Goal: Task Accomplishment & Management: Manage account settings

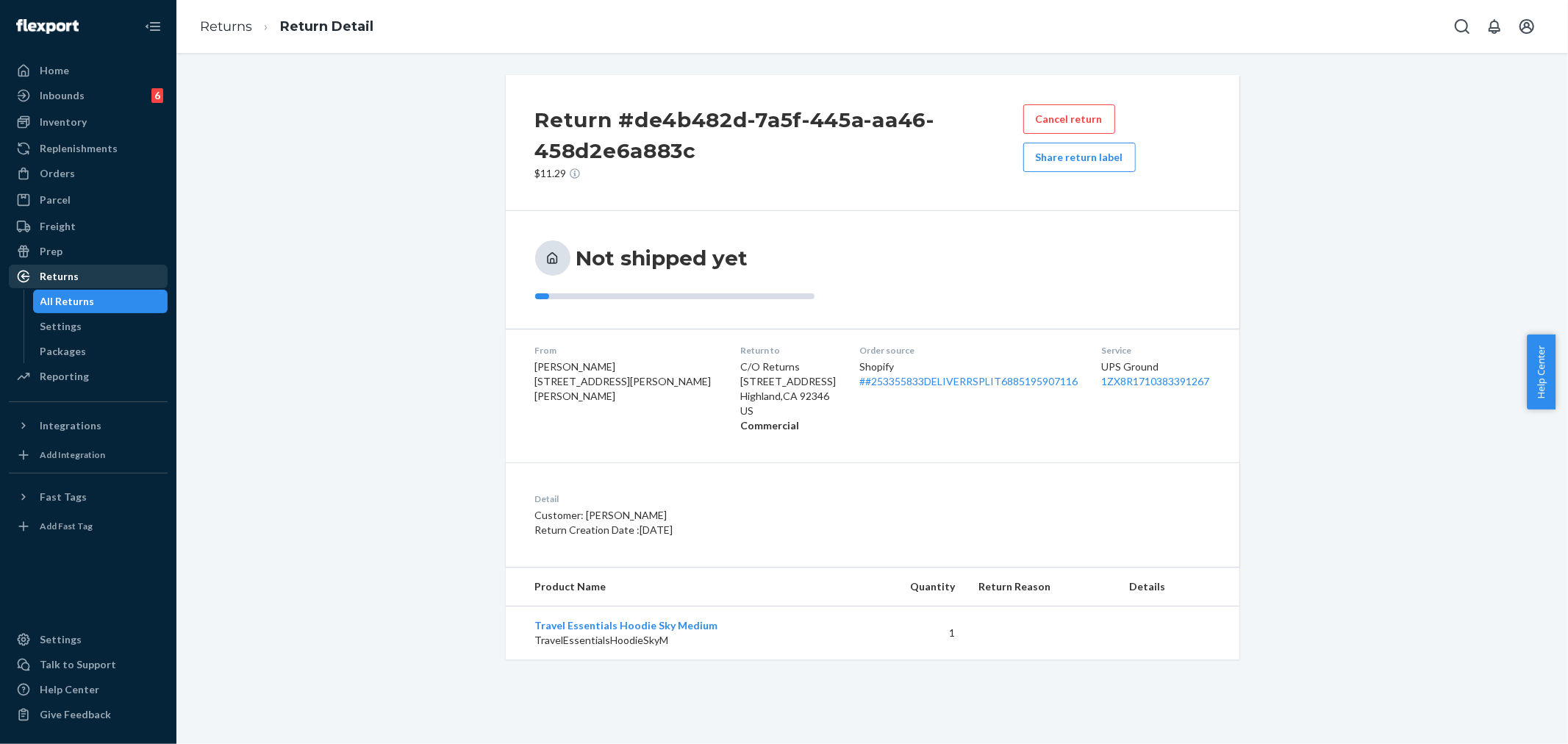
drag, startPoint x: 80, startPoint y: 273, endPoint x: 138, endPoint y: 286, distance: 59.4
click at [81, 273] on div "Returns" at bounding box center [88, 276] width 156 height 21
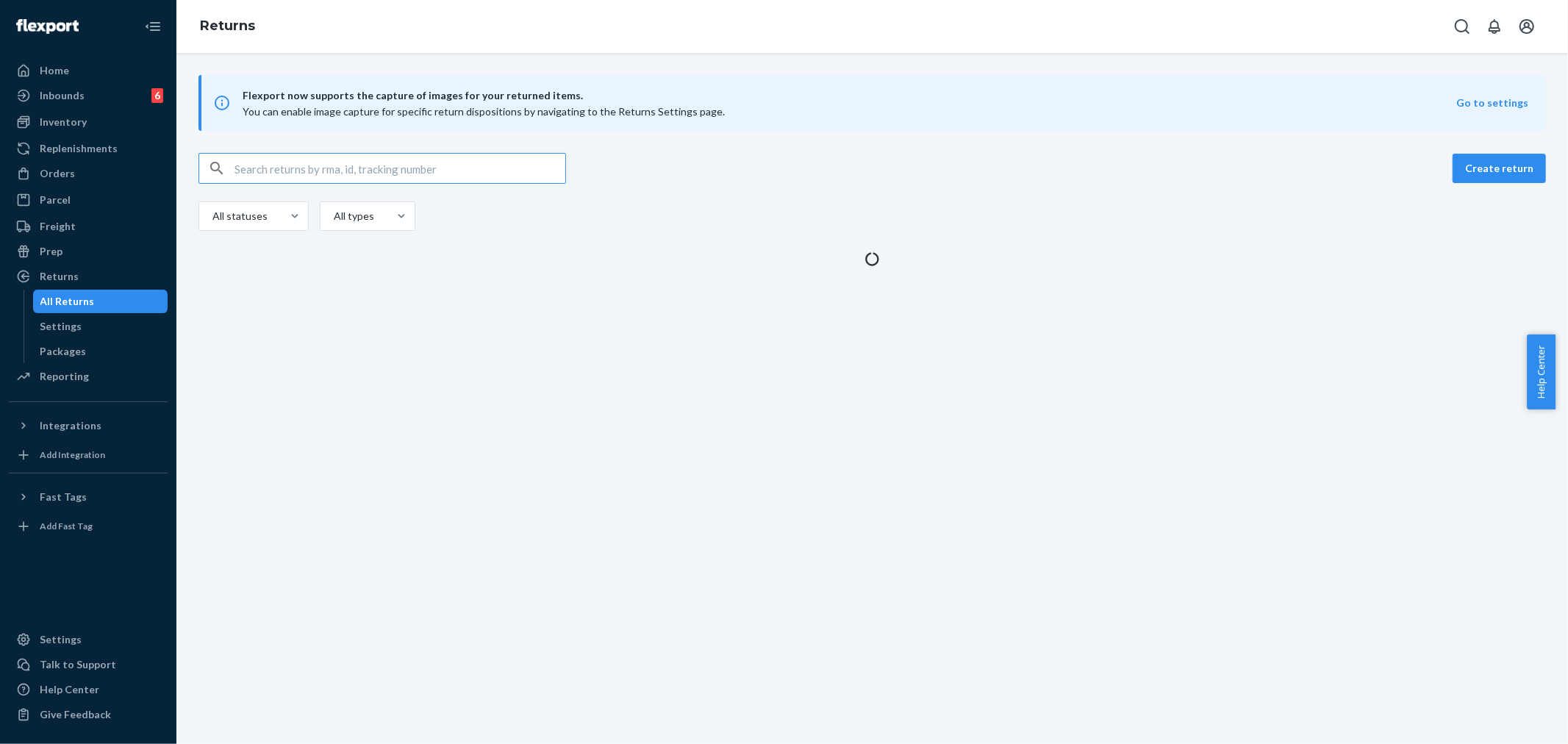
click at [246, 165] on input "text" at bounding box center [400, 168] width 331 height 30
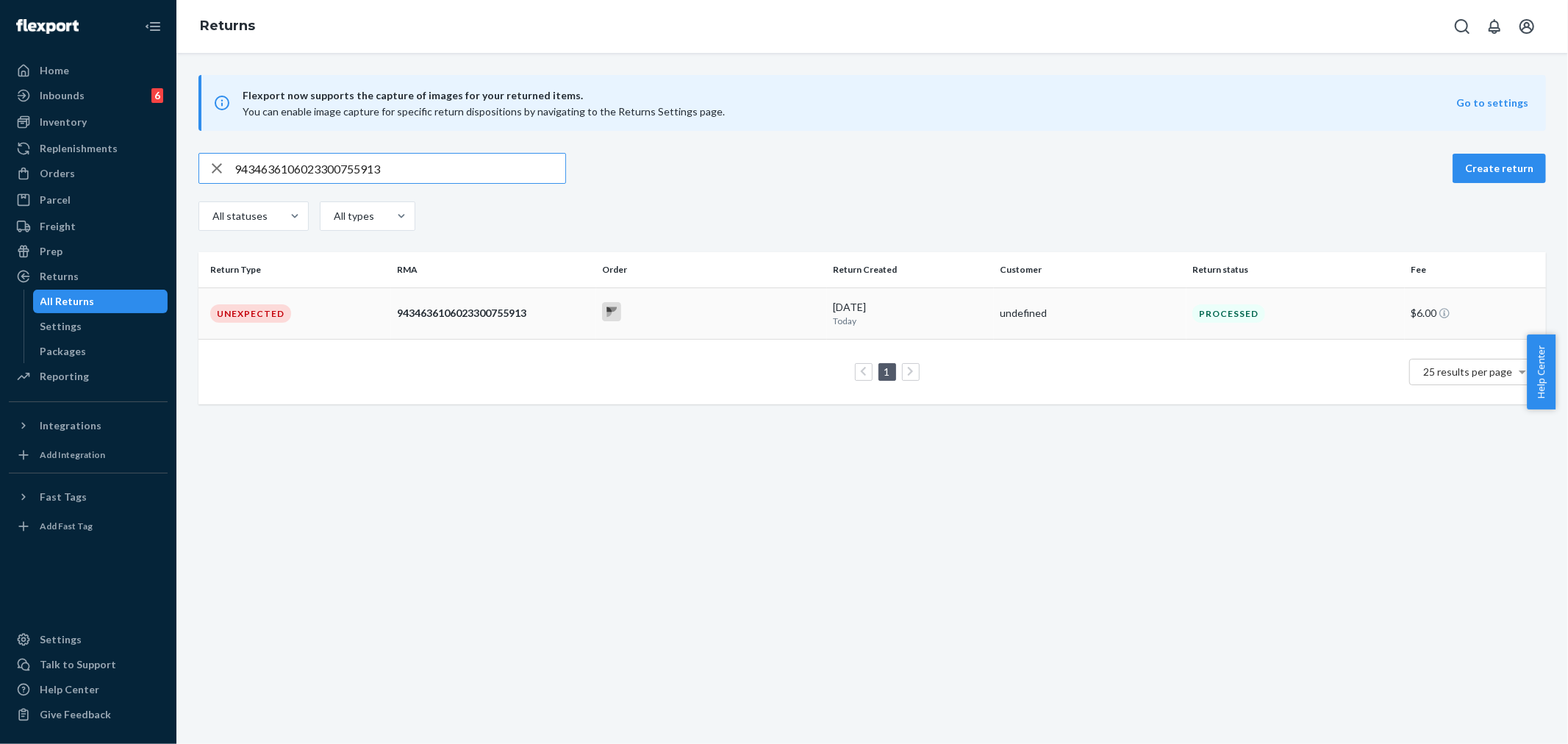
type input "9434636106023300755913"
click at [662, 319] on div at bounding box center [712, 313] width 220 height 23
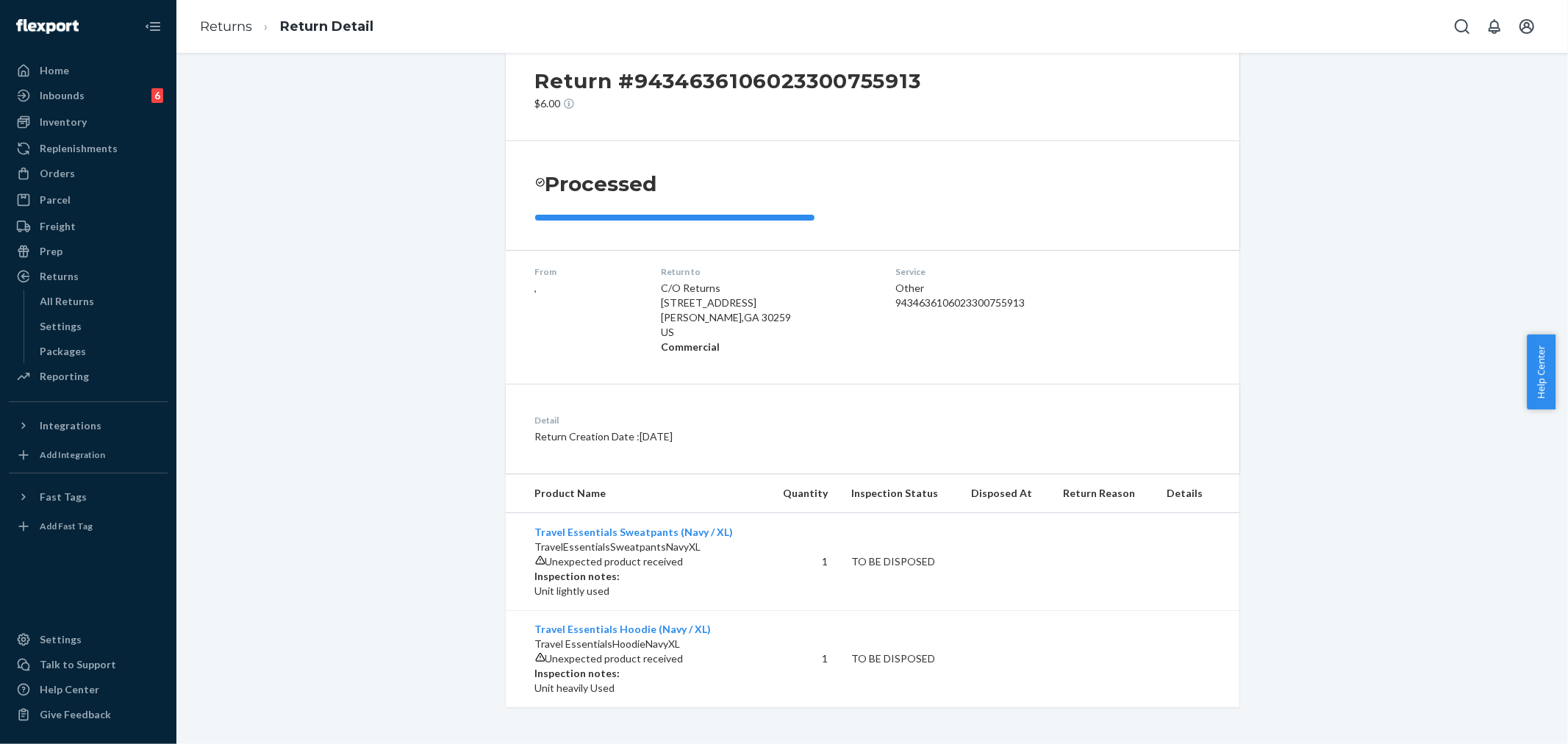
scroll to position [82, 0]
drag, startPoint x: 63, startPoint y: 177, endPoint x: 99, endPoint y: 199, distance: 42.2
click at [63, 177] on div "Orders" at bounding box center [57, 173] width 35 height 15
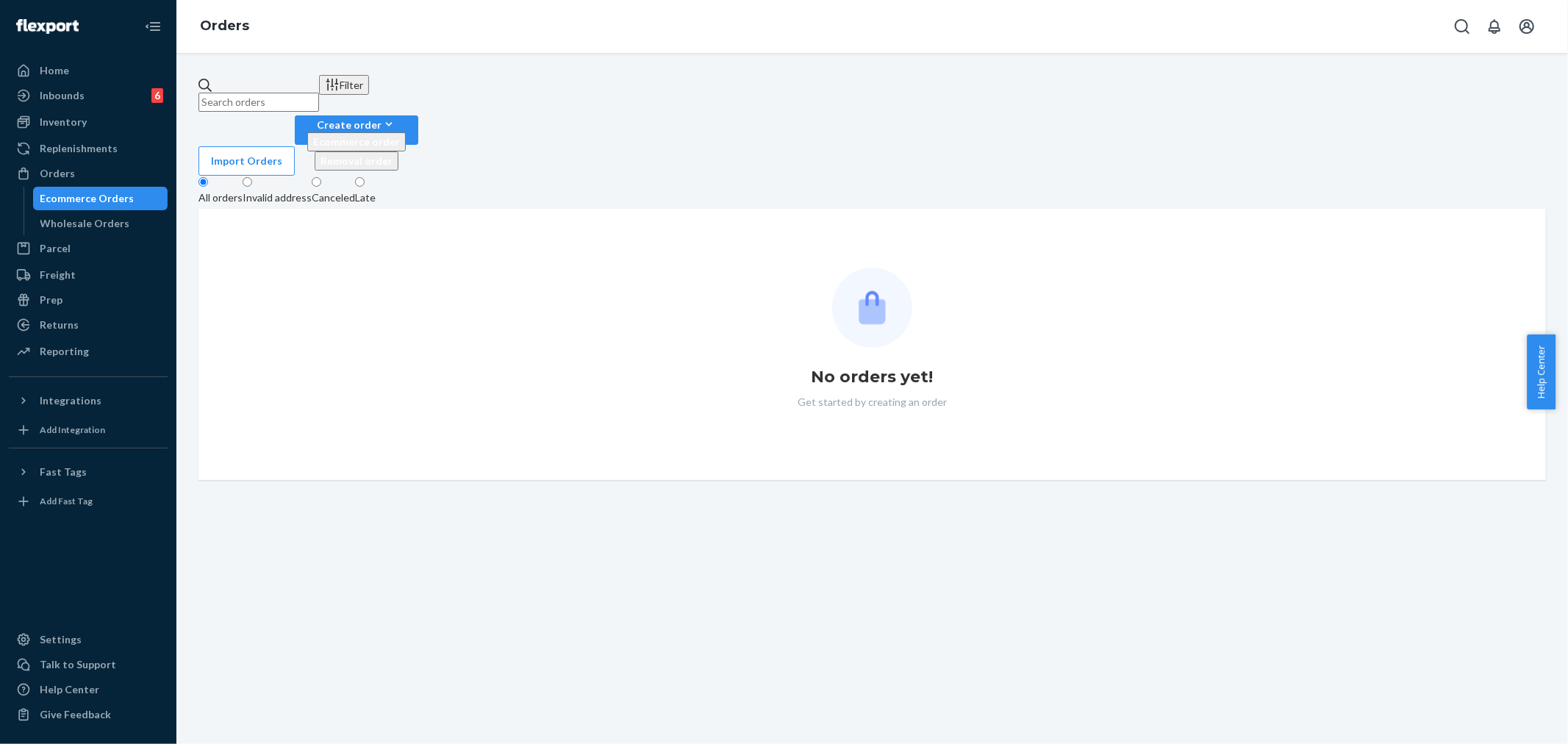
click at [266, 97] on input "text" at bounding box center [259, 101] width 121 height 19
paste input "254499091"
type input "254499091"
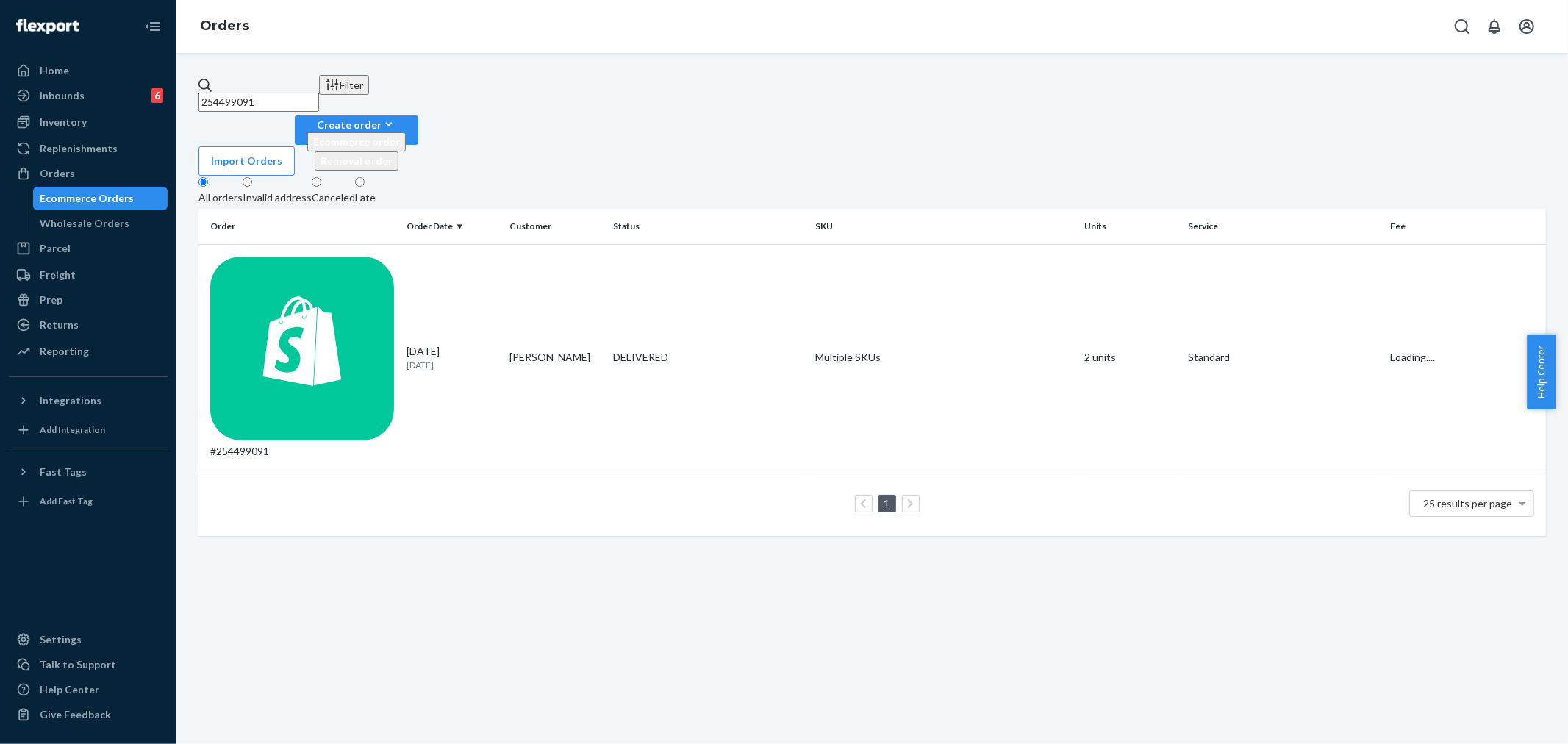
drag, startPoint x: 693, startPoint y: 230, endPoint x: 704, endPoint y: 244, distance: 17.8
click at [695, 350] on div "DELIVERED" at bounding box center [708, 357] width 196 height 15
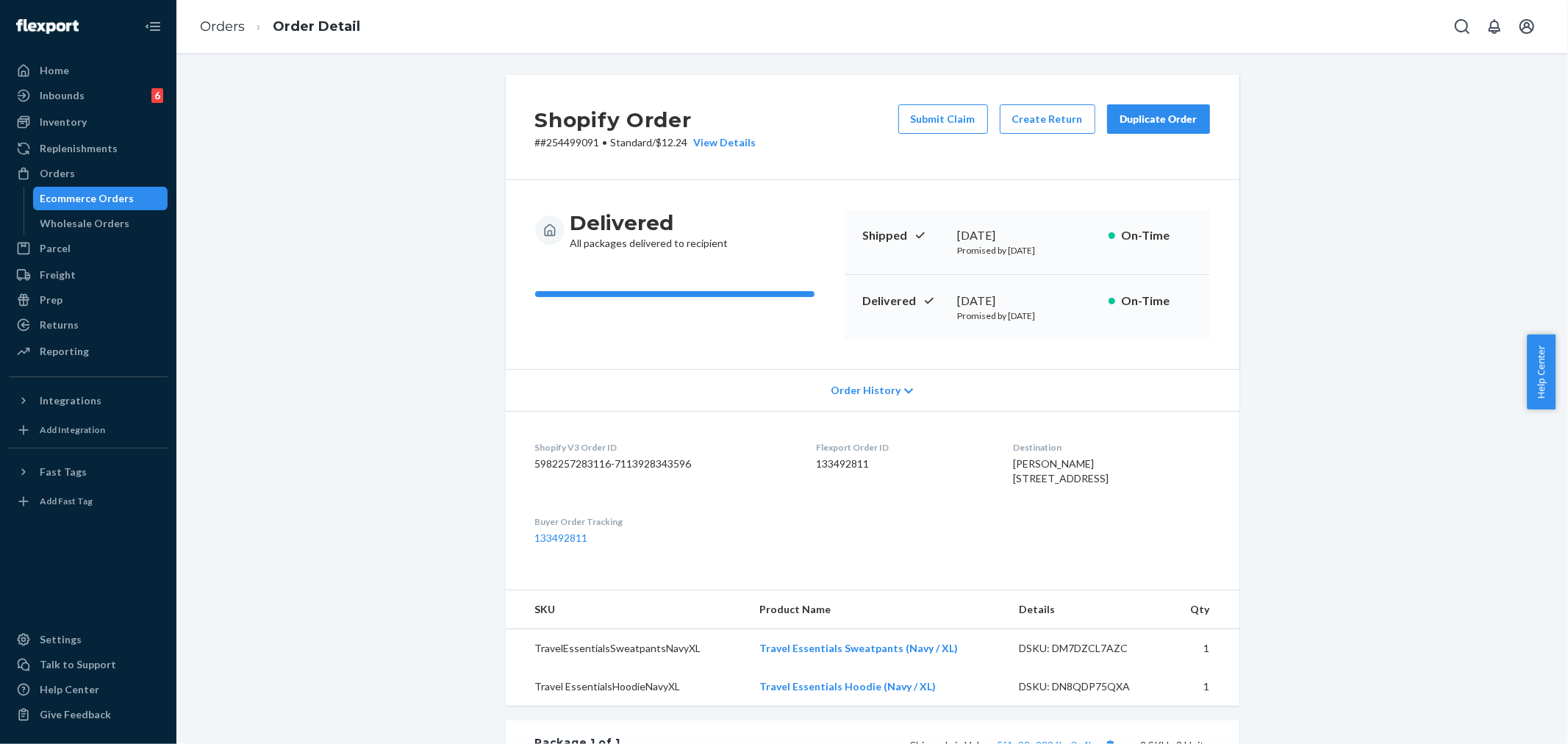
drag, startPoint x: 446, startPoint y: 382, endPoint x: 446, endPoint y: 368, distance: 14.0
click at [446, 375] on div "Shopify Order # #254499091 • Standard / $12.24 View Details Submit Claim Create…" at bounding box center [873, 575] width 1370 height 1001
click at [1160, 119] on div "Duplicate Order" at bounding box center [1159, 119] width 78 height 15
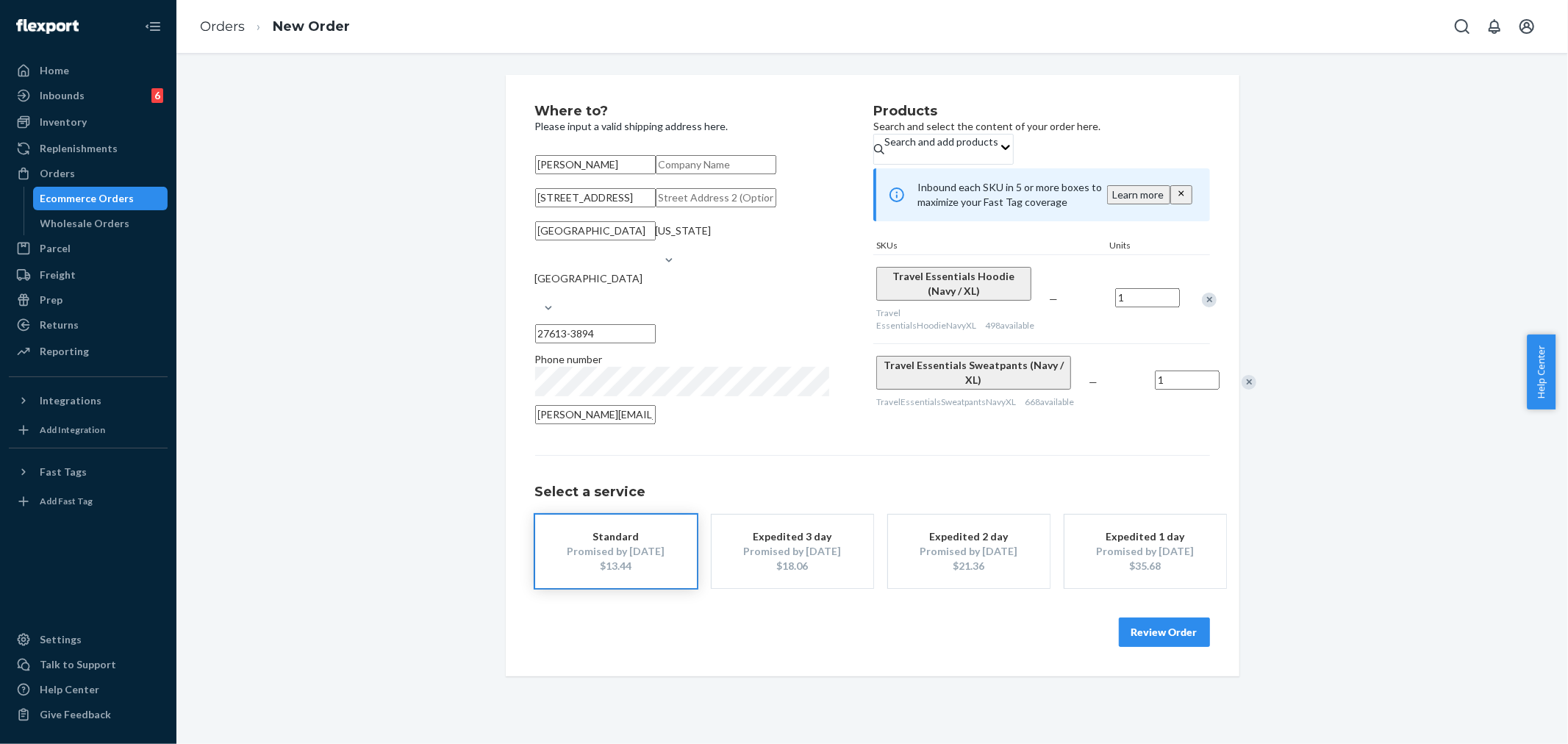
click at [1202, 307] on div "Remove Item" at bounding box center [1209, 299] width 15 height 15
click at [1170, 647] on button "Review Order" at bounding box center [1164, 633] width 92 height 30
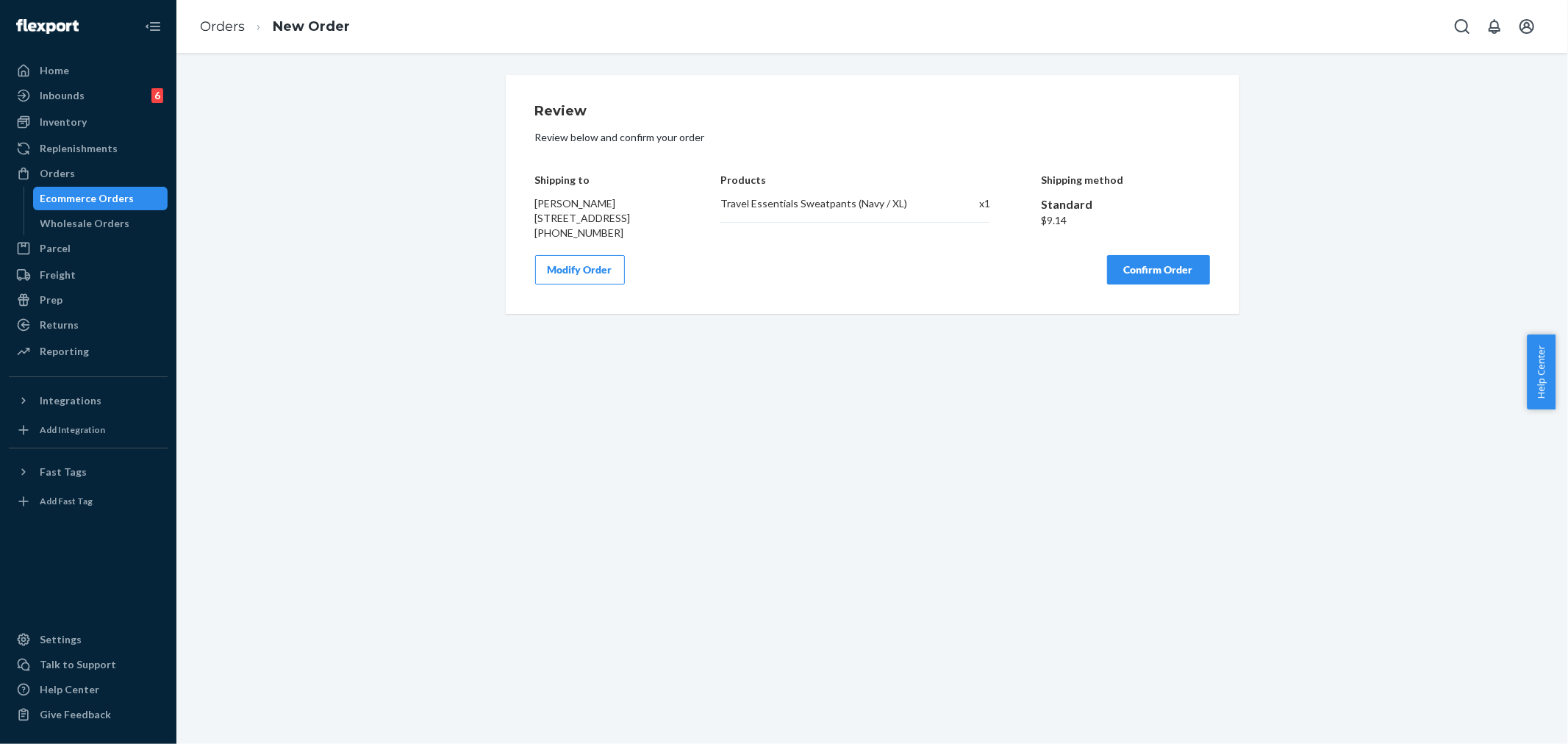
click at [1152, 278] on button "Confirm Order" at bounding box center [1159, 270] width 103 height 30
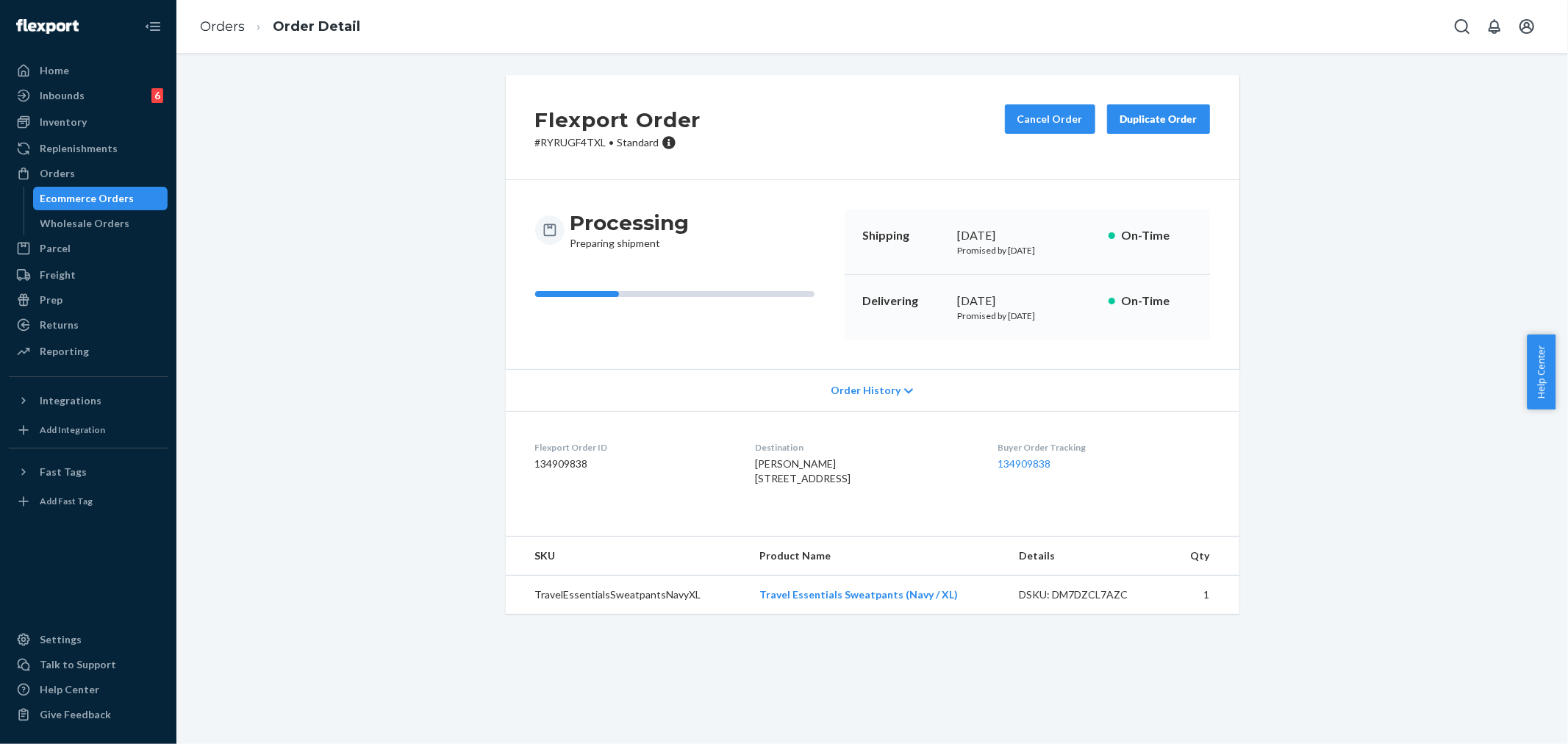
click at [542, 144] on p "# RYRUGF4TXL • Standard" at bounding box center [618, 142] width 166 height 15
copy p "RYRUGF4TXL"
click at [75, 321] on div "Returns" at bounding box center [59, 325] width 39 height 15
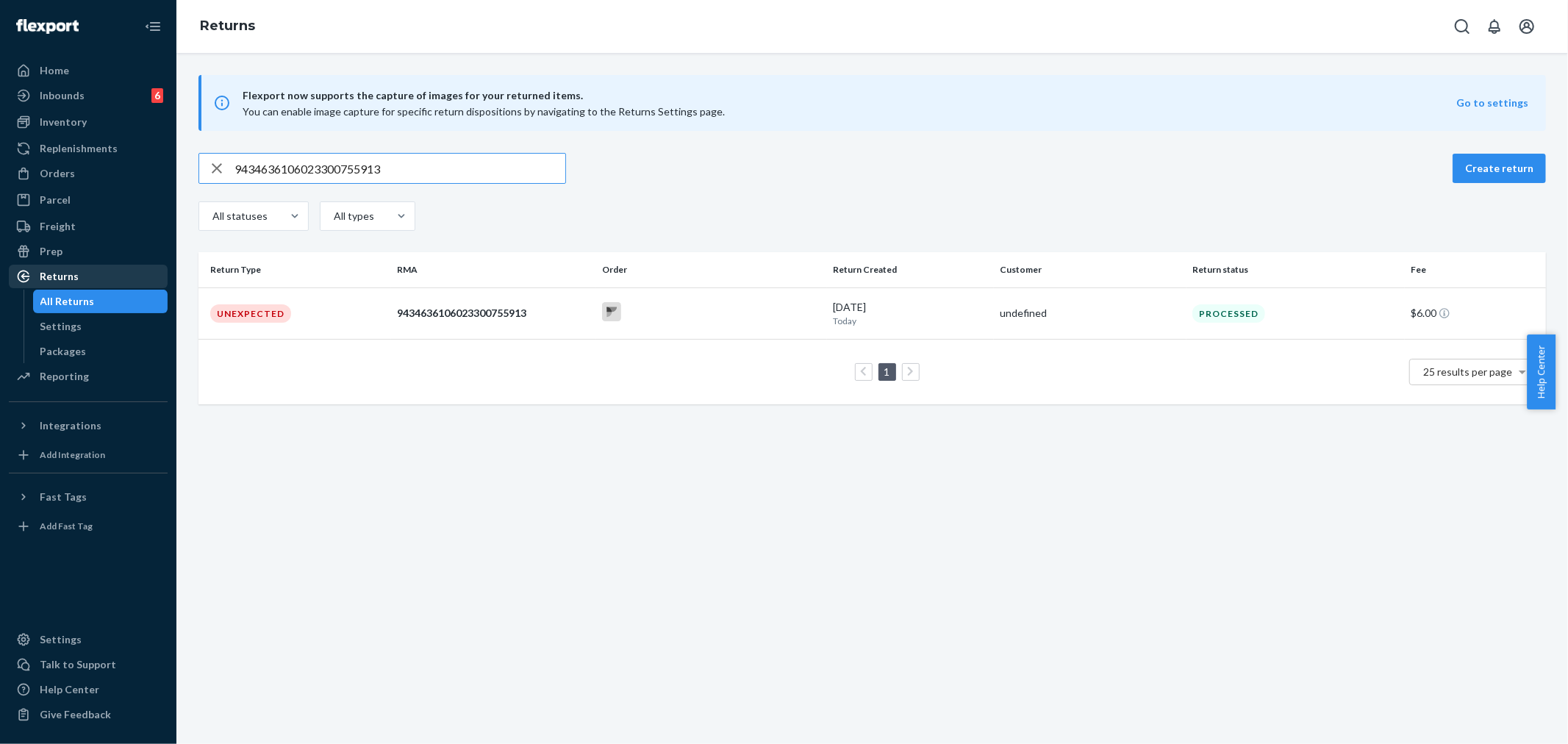
click at [60, 269] on div "Returns" at bounding box center [59, 276] width 39 height 15
click at [103, 275] on div "Returns" at bounding box center [88, 276] width 156 height 21
click at [217, 170] on icon "button" at bounding box center [217, 168] width 18 height 30
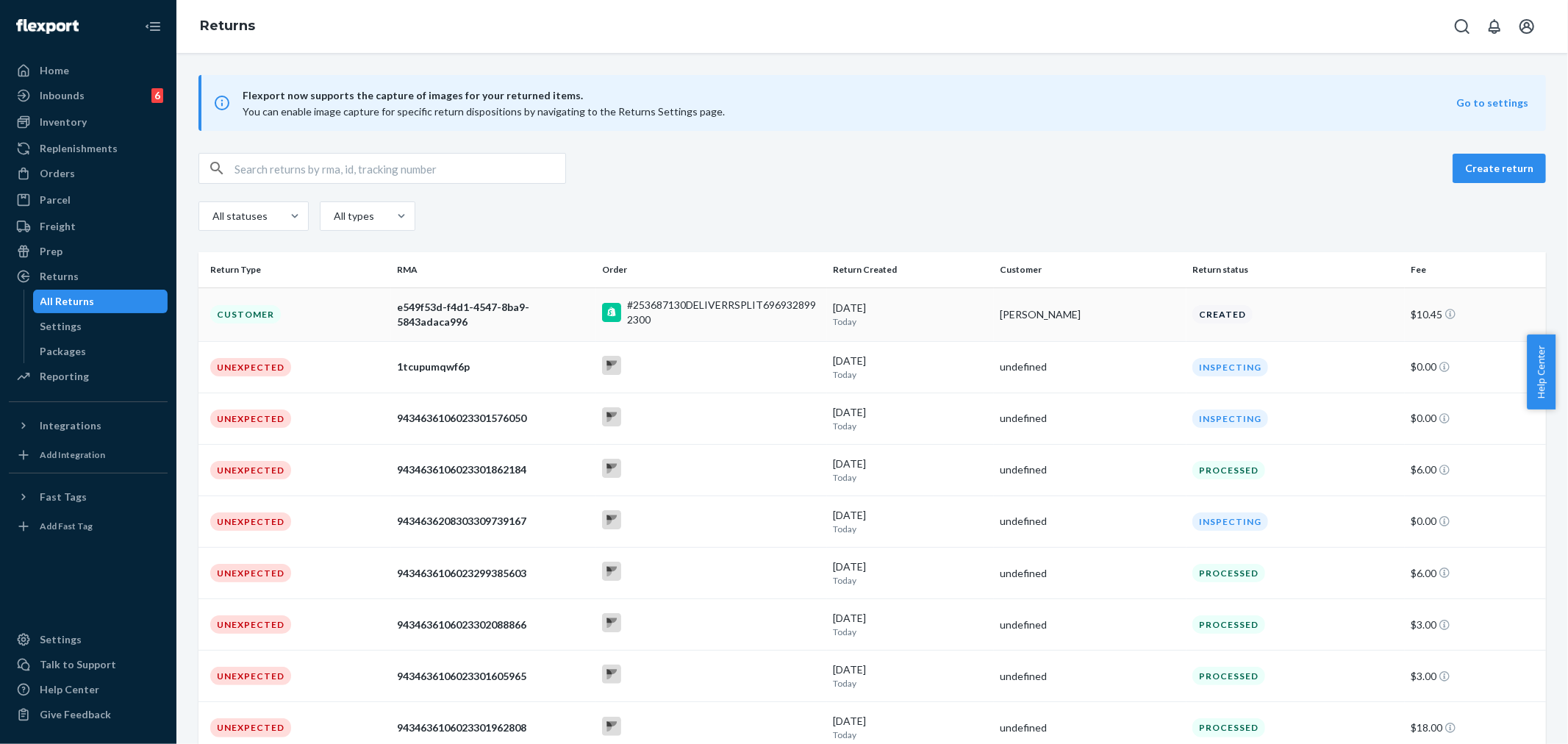
click at [994, 331] on td "Kenley Gurley" at bounding box center [1091, 314] width 193 height 54
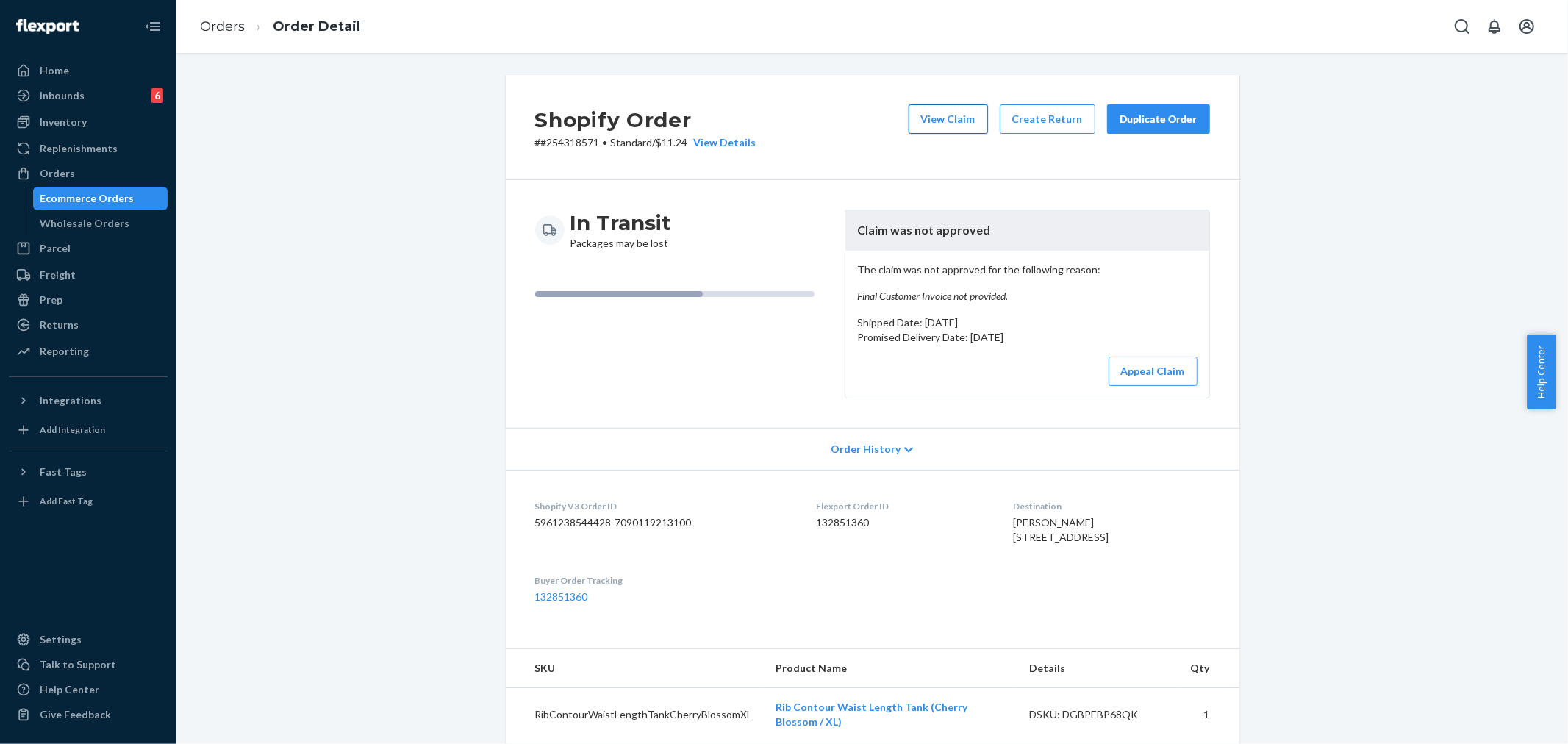
click at [970, 123] on button "View Claim" at bounding box center [948, 119] width 80 height 30
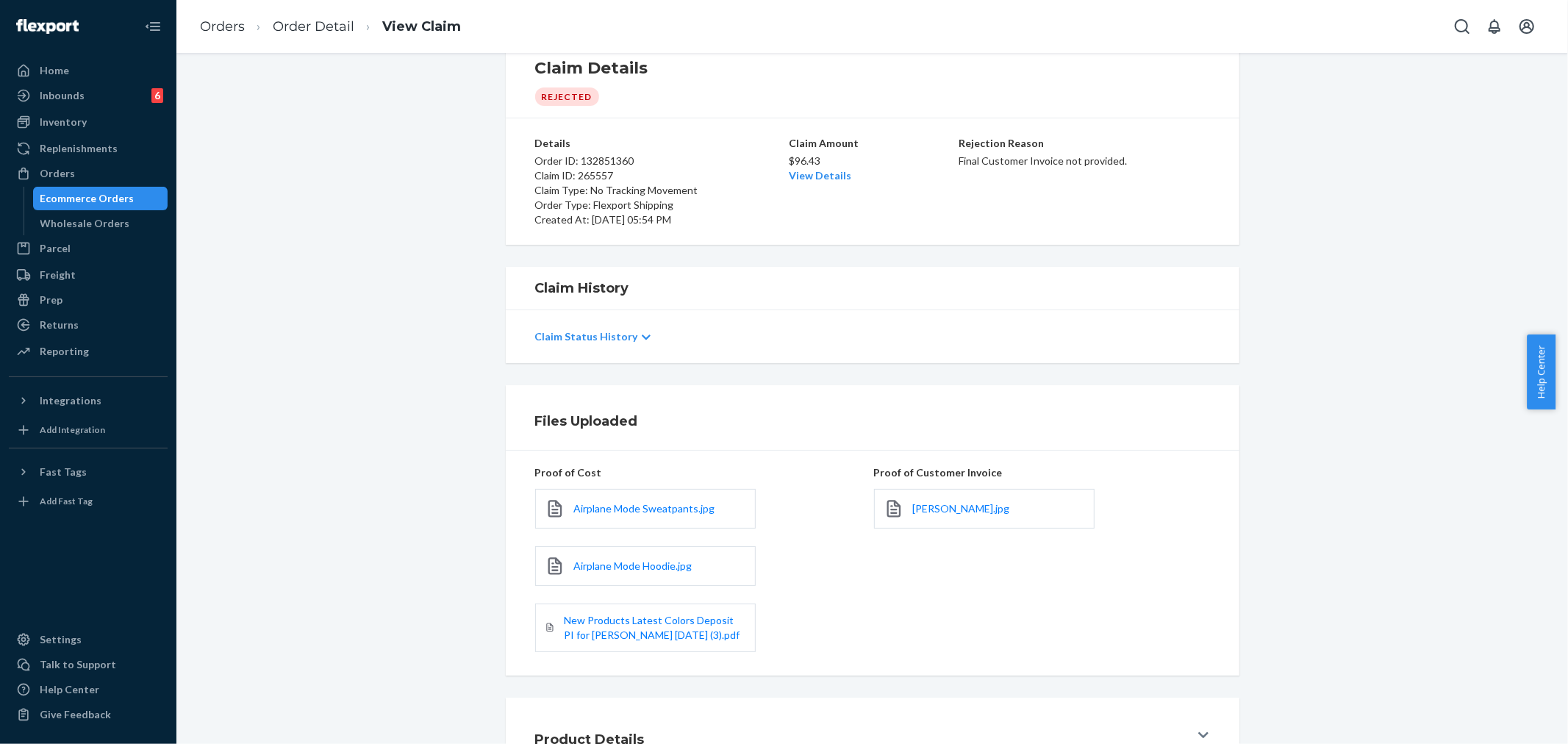
scroll to position [82, 0]
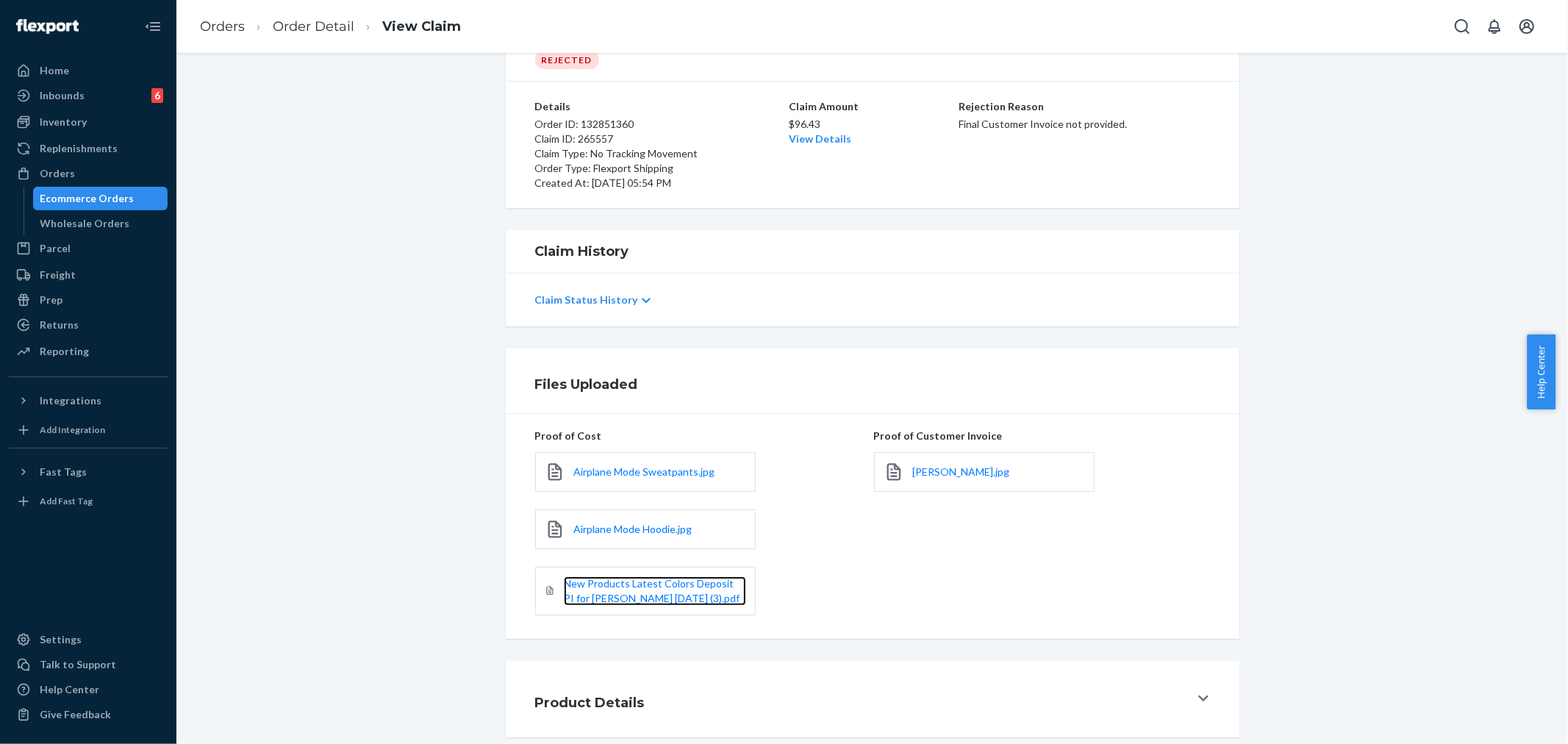
drag, startPoint x: 671, startPoint y: 601, endPoint x: 688, endPoint y: 613, distance: 20.8
click at [673, 603] on span "New Products Latest Colors Deposit PI for Hudson 2025-3-18 (3).pdf" at bounding box center [652, 590] width 176 height 28
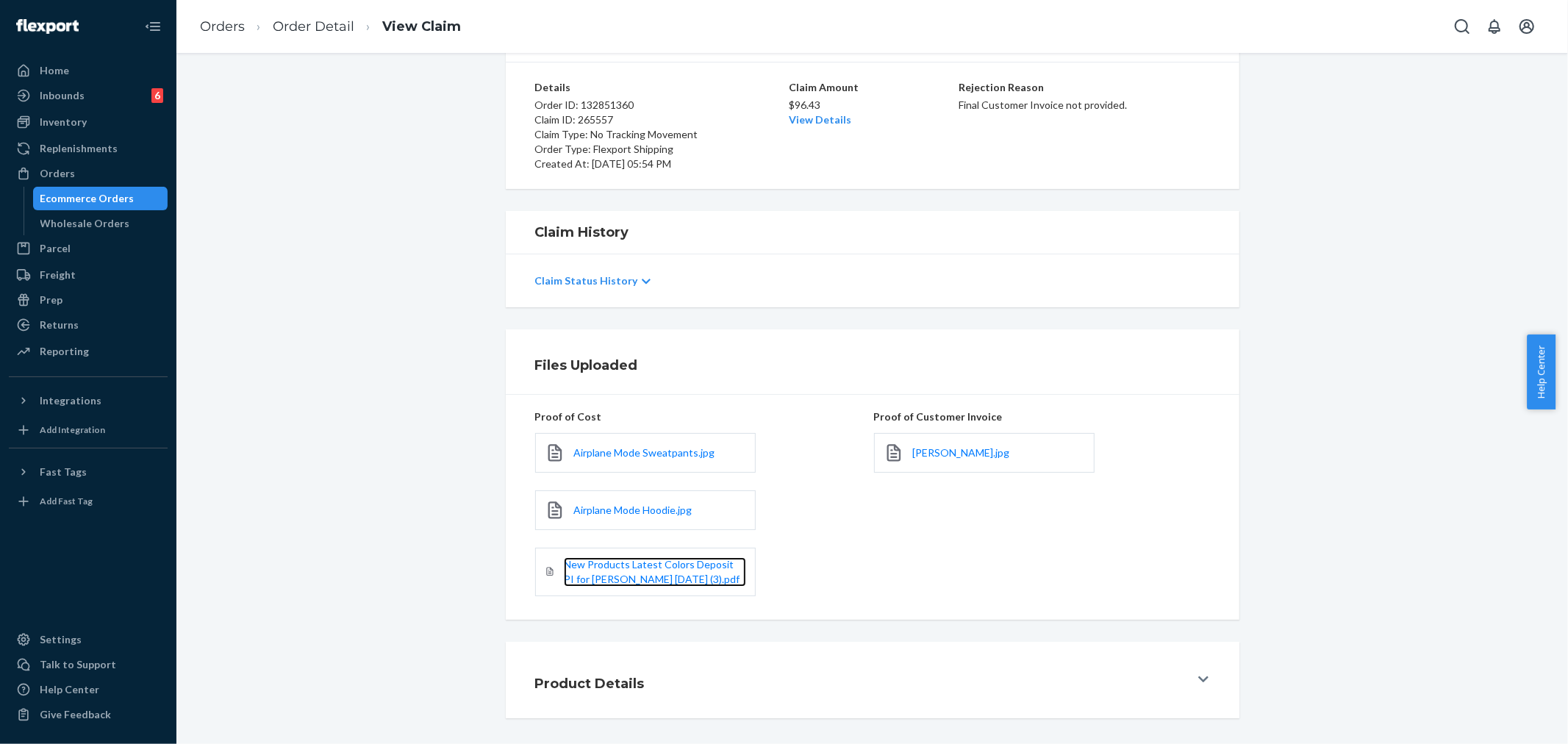
scroll to position [104, 0]
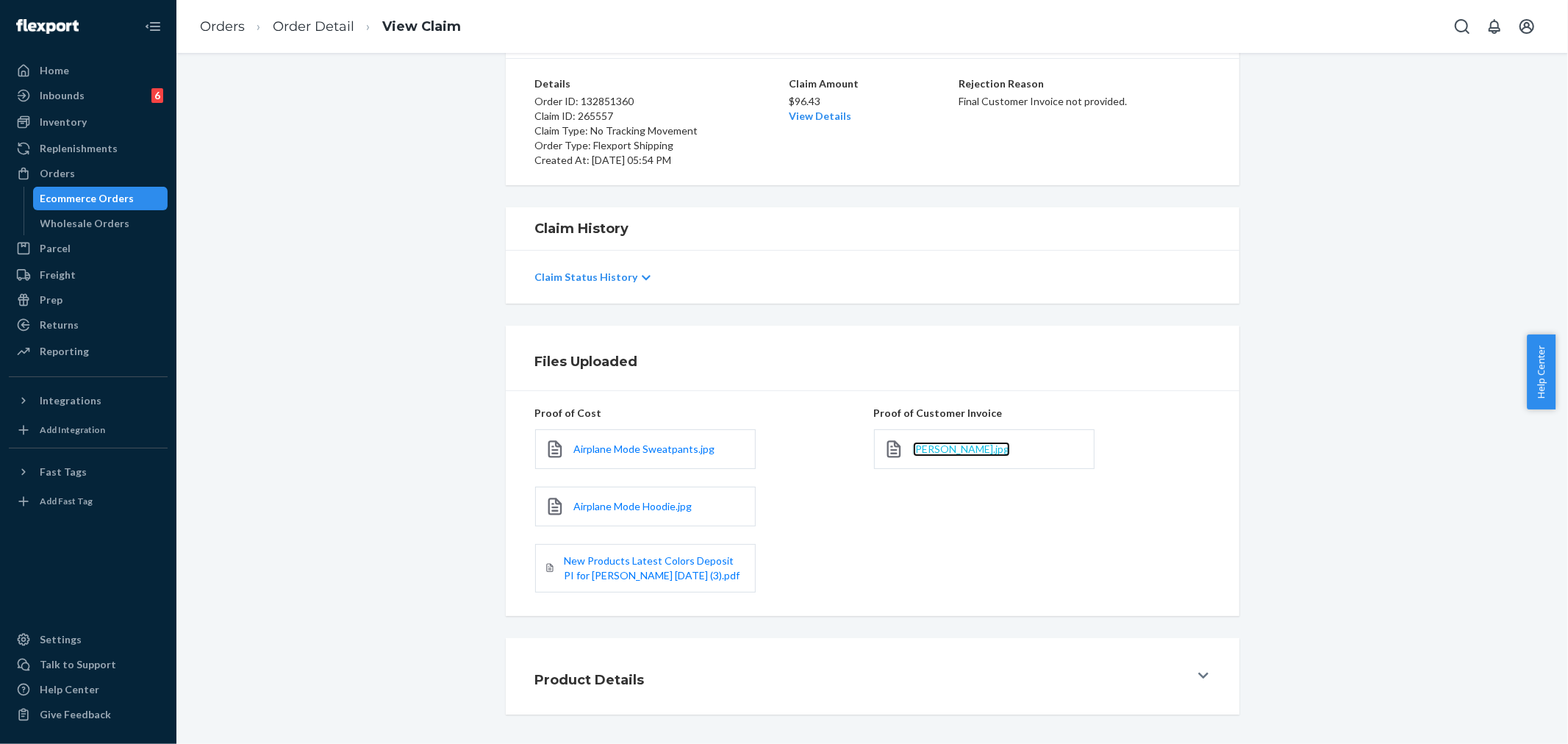
click at [924, 446] on span "Deb Andersen.jpg" at bounding box center [962, 449] width 97 height 13
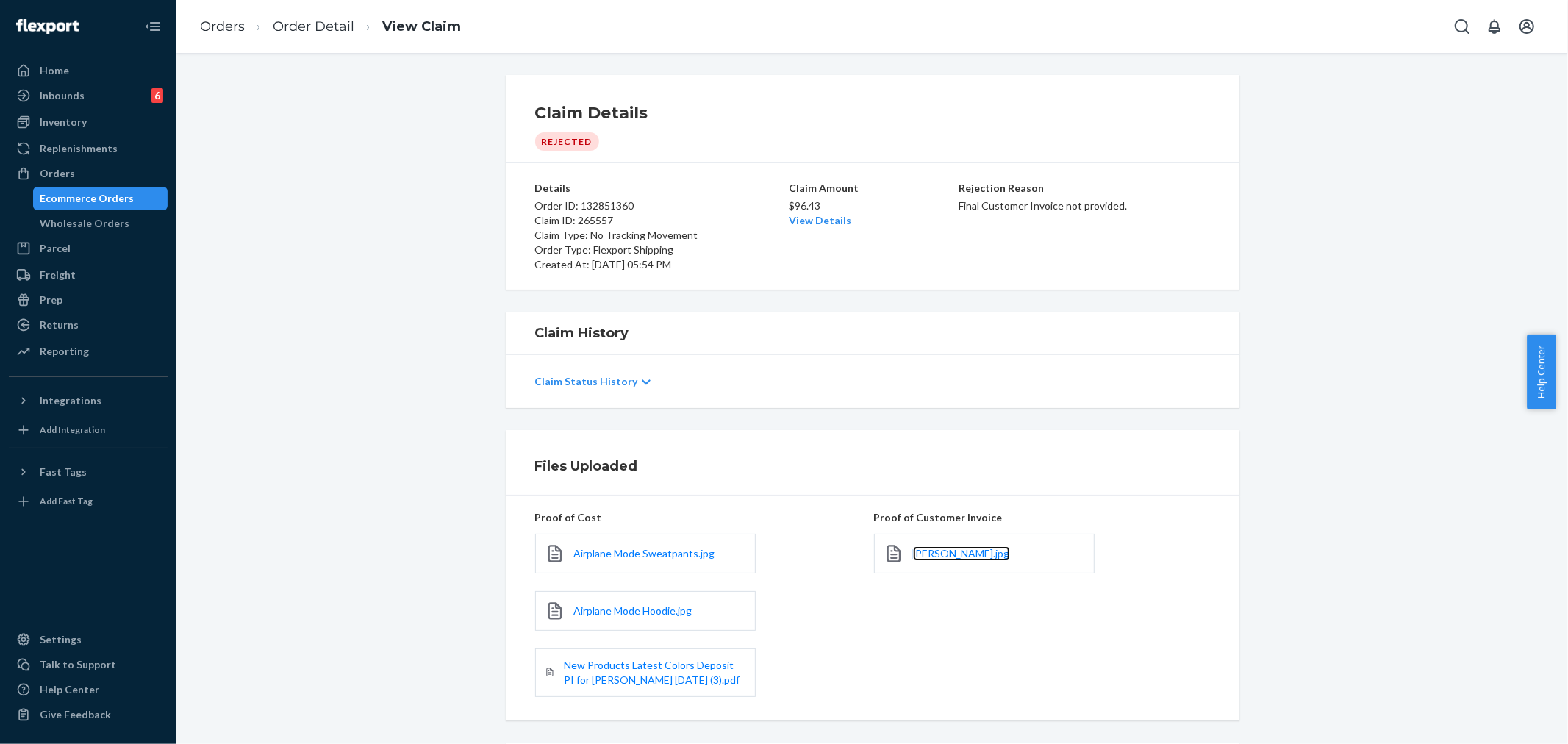
scroll to position [82, 0]
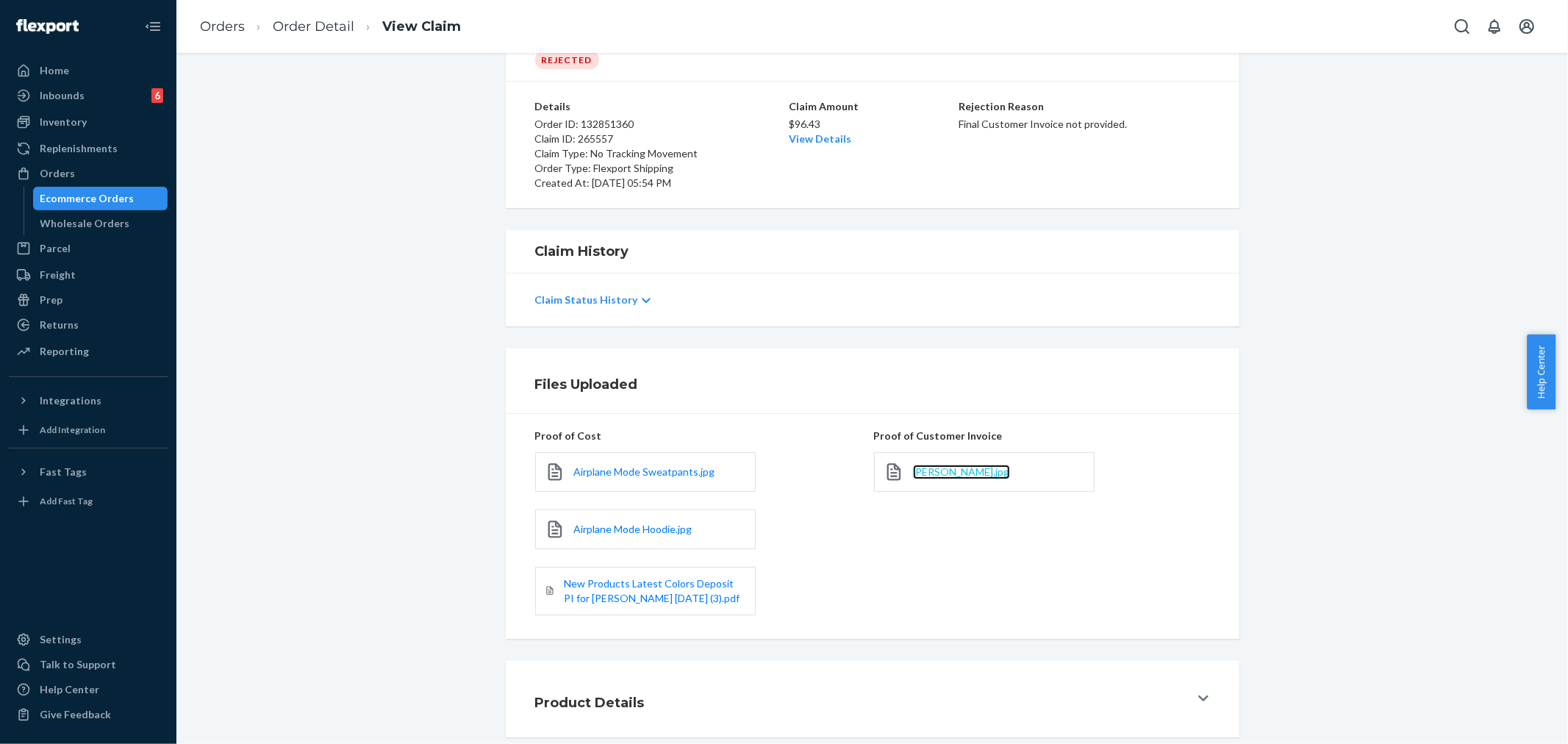
click at [952, 474] on span "Deb Andersen.jpg" at bounding box center [962, 471] width 97 height 13
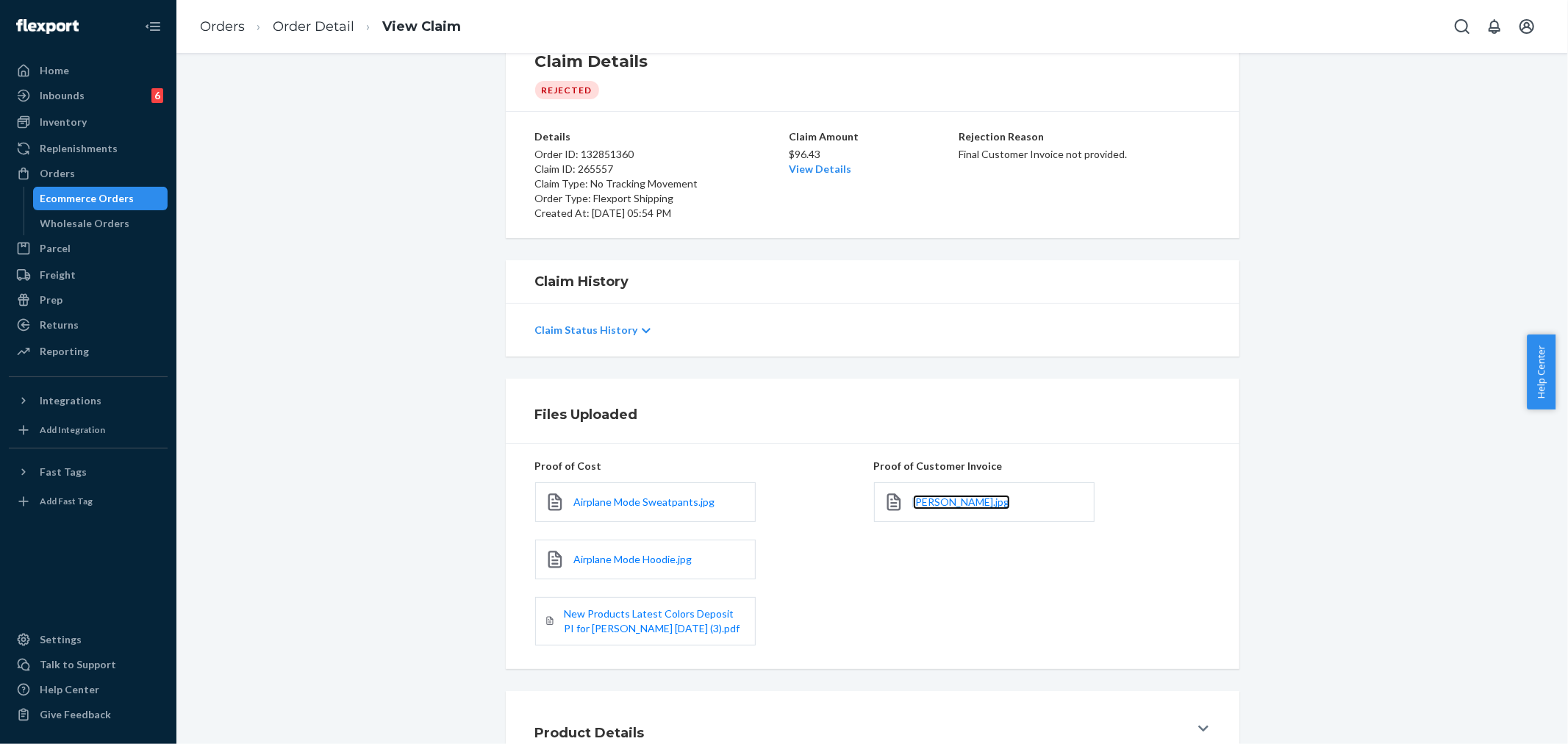
scroll to position [104, 0]
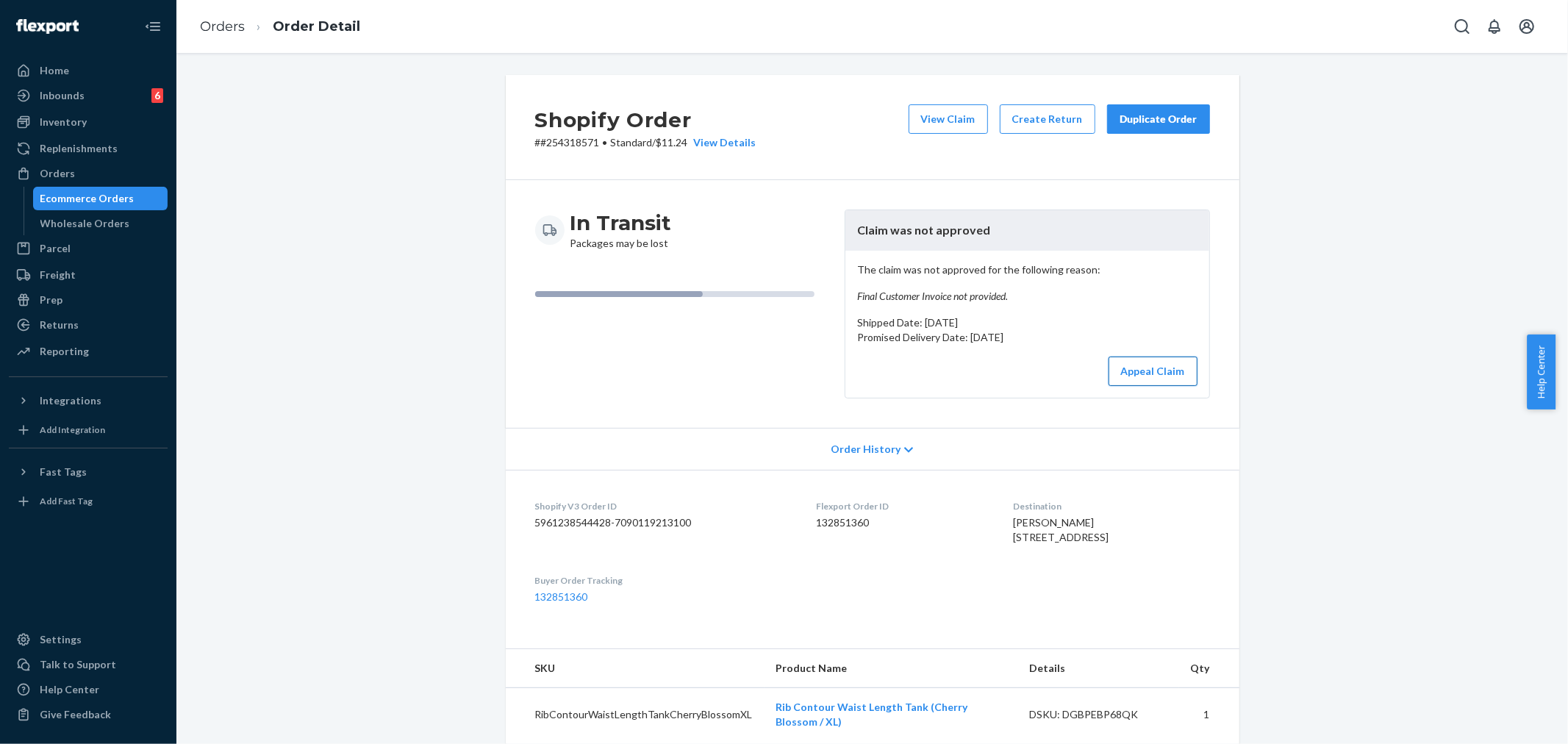
click at [1159, 373] on button "Appeal Claim" at bounding box center [1154, 371] width 89 height 30
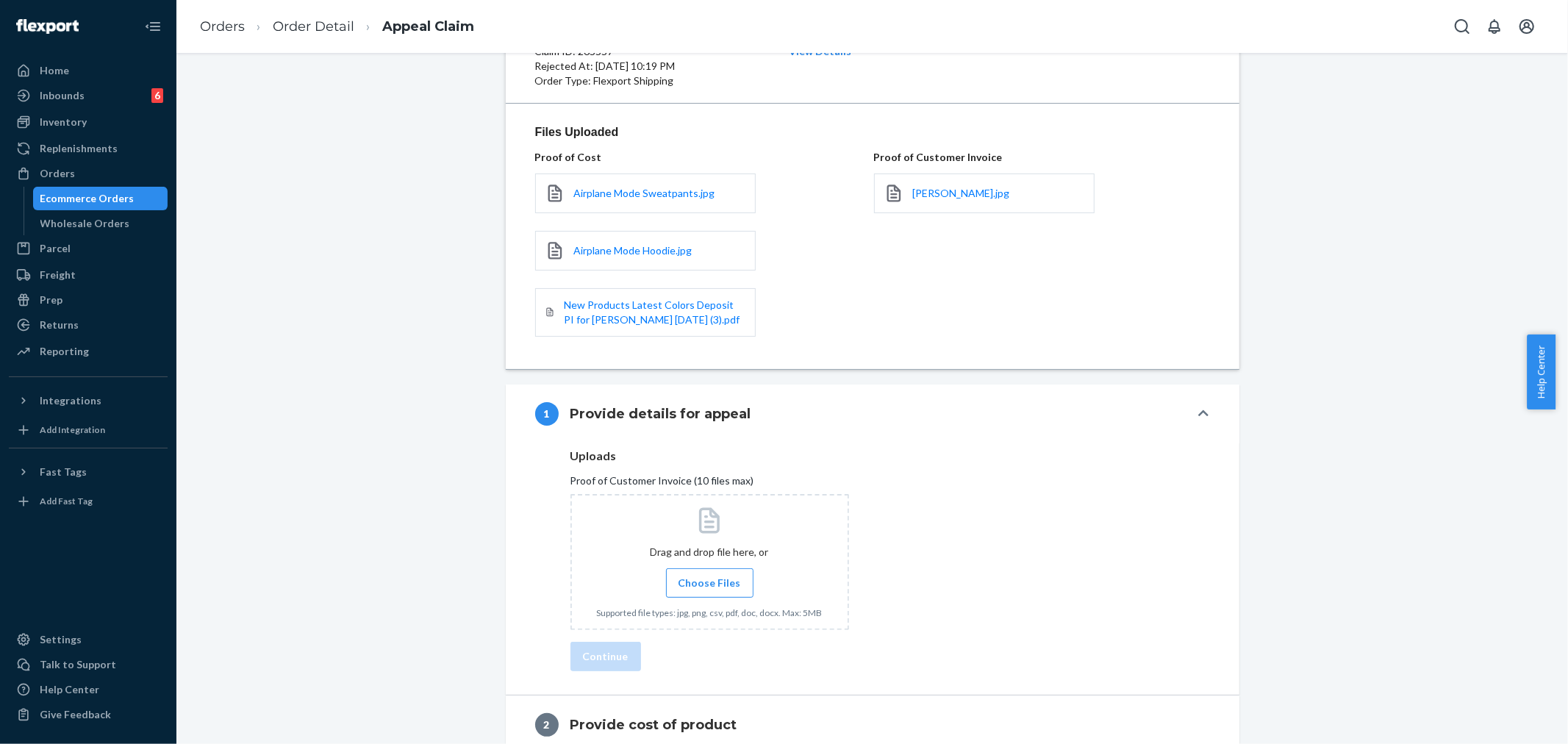
scroll to position [231, 0]
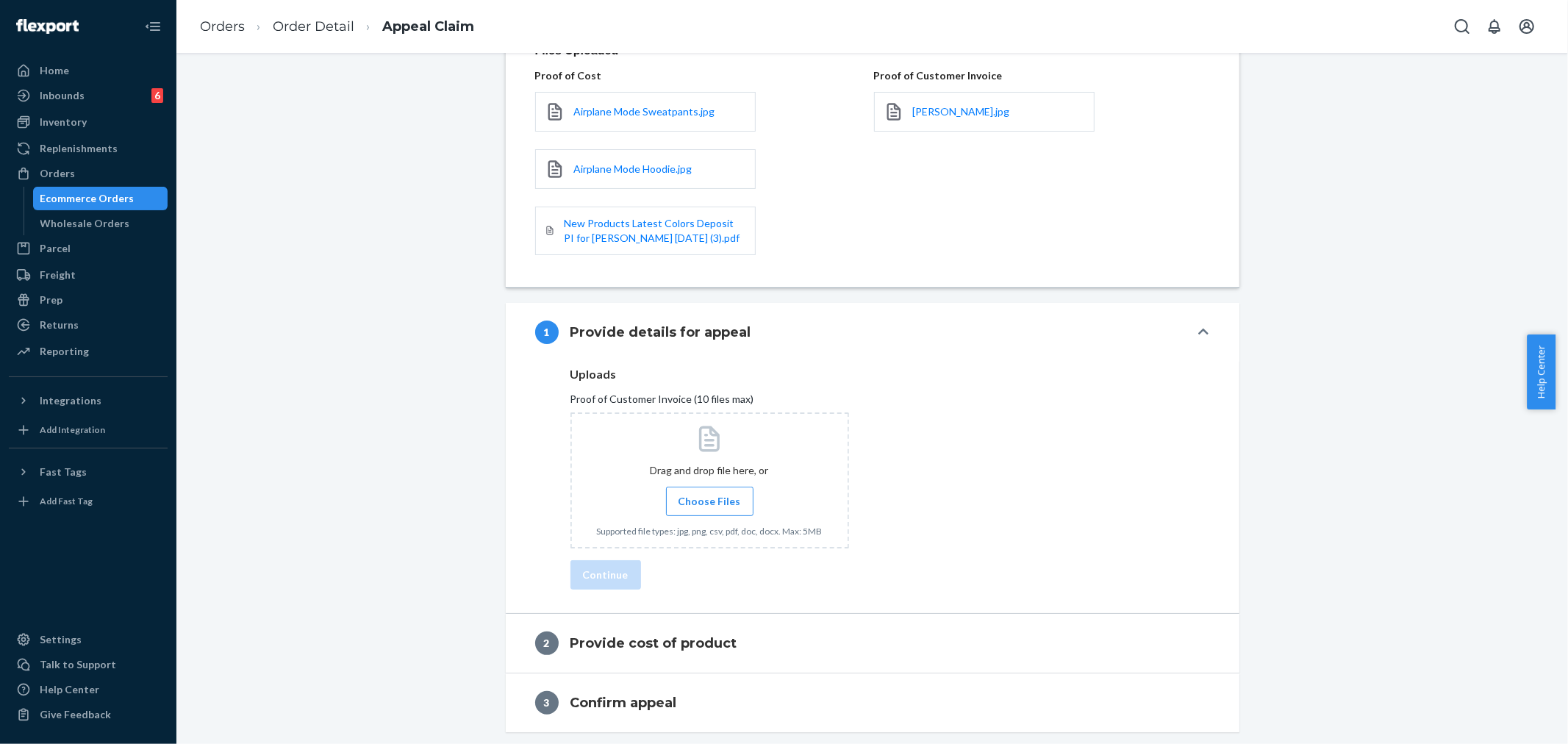
click at [708, 494] on span "Choose Files" at bounding box center [711, 501] width 63 height 15
click at [710, 493] on input "Choose Files" at bounding box center [710, 501] width 1 height 16
click at [679, 501] on span "Choose Files" at bounding box center [711, 501] width 63 height 15
click at [710, 501] on input "Choose Files" at bounding box center [710, 501] width 1 height 16
click at [704, 512] on label "Choose Files" at bounding box center [710, 502] width 88 height 30
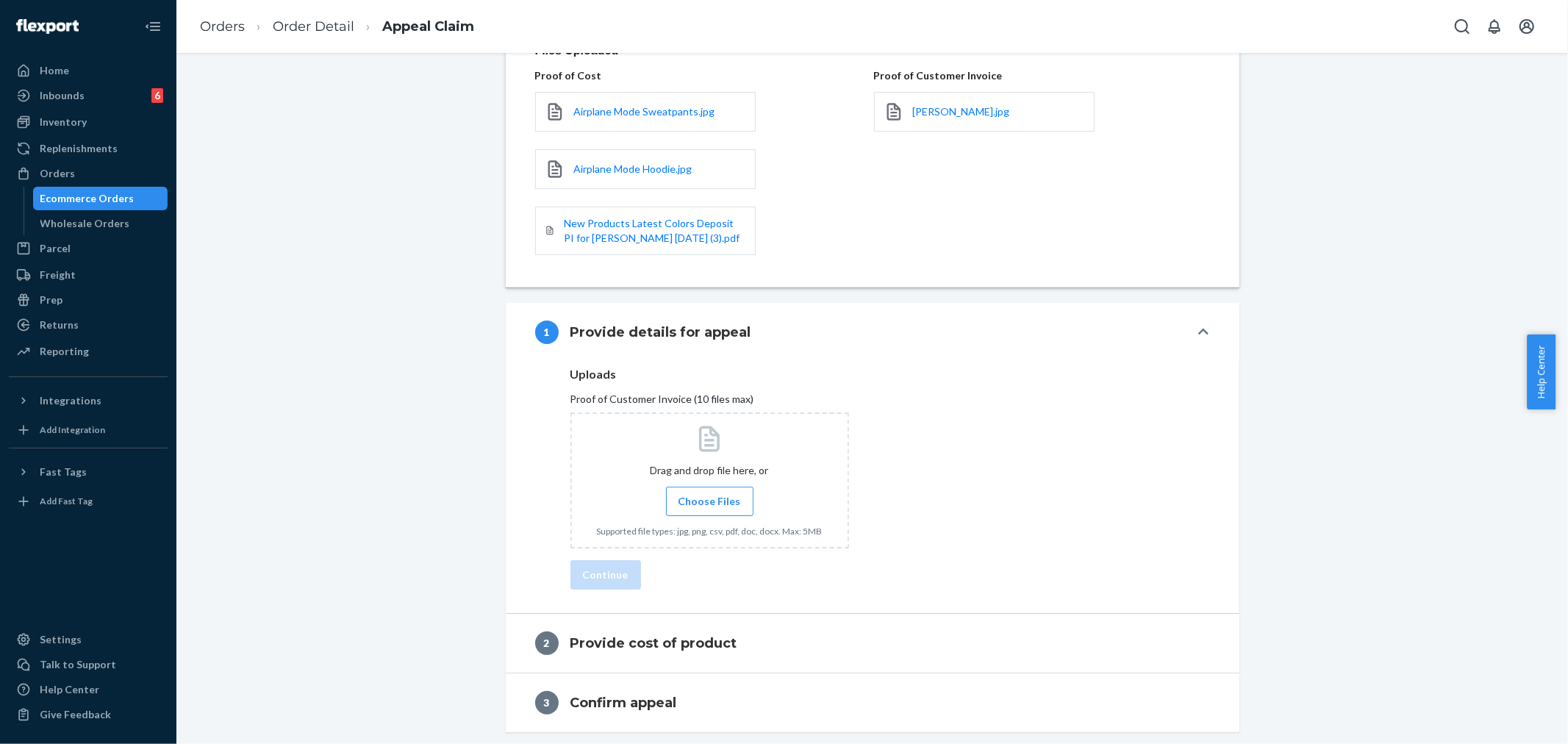
click at [710, 510] on input "Choose Files" at bounding box center [710, 501] width 1 height 16
click at [679, 494] on span "Choose Files" at bounding box center [711, 501] width 63 height 15
click at [710, 494] on input "Choose Files" at bounding box center [710, 501] width 1 height 16
click at [711, 510] on label "Choose Files" at bounding box center [710, 502] width 88 height 30
click at [711, 510] on input "Choose Files" at bounding box center [710, 501] width 1 height 16
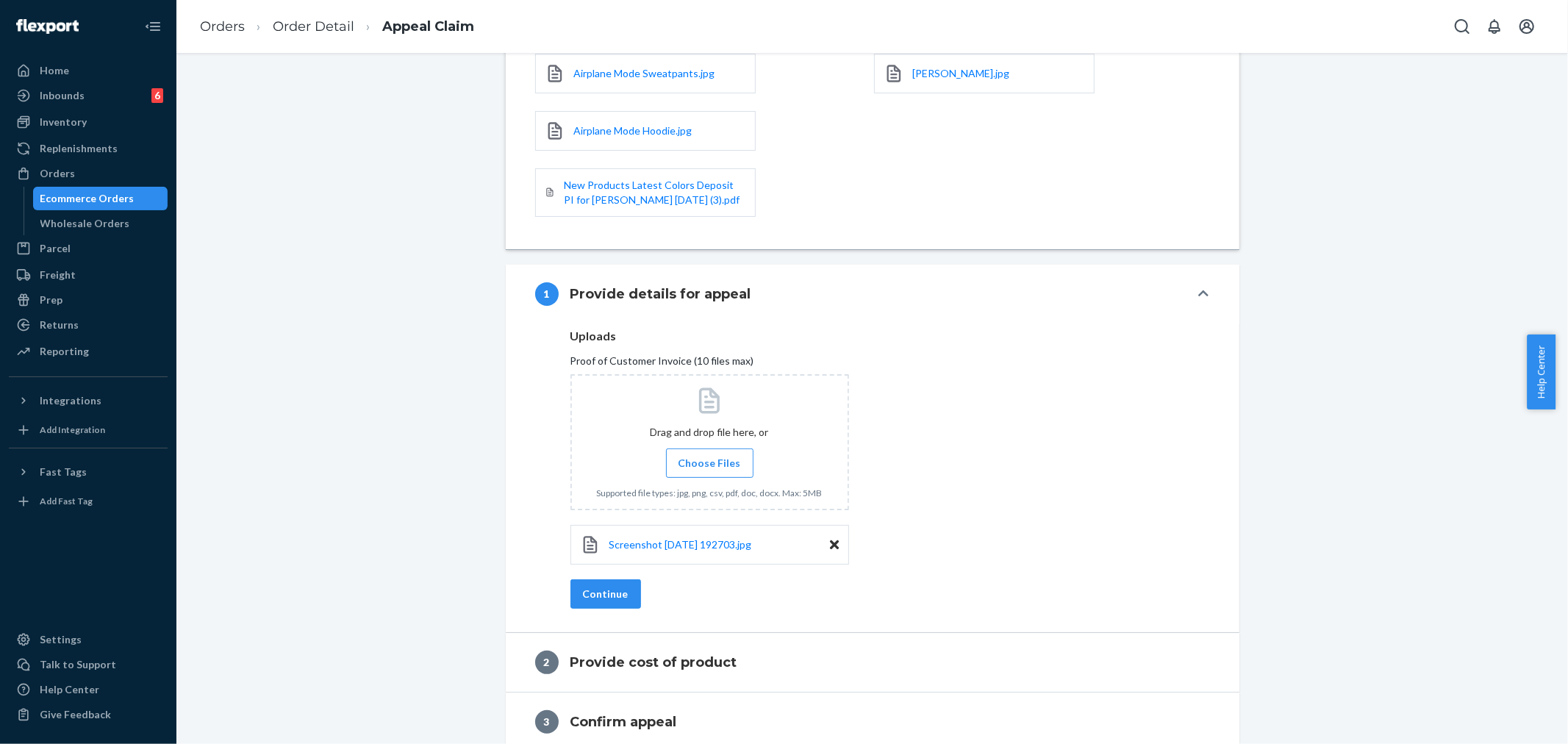
scroll to position [289, 0]
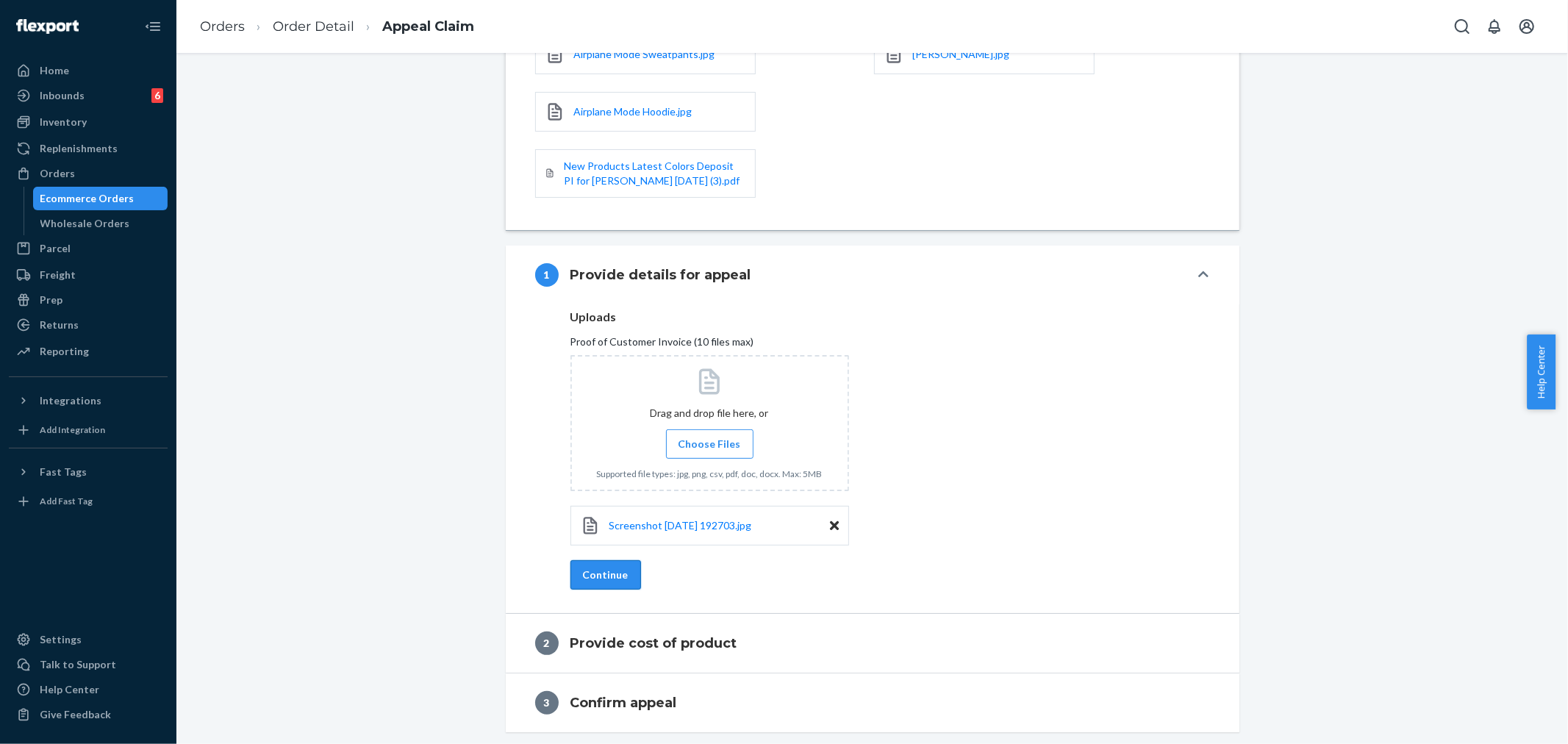
click at [604, 568] on button "Continue" at bounding box center [606, 575] width 71 height 30
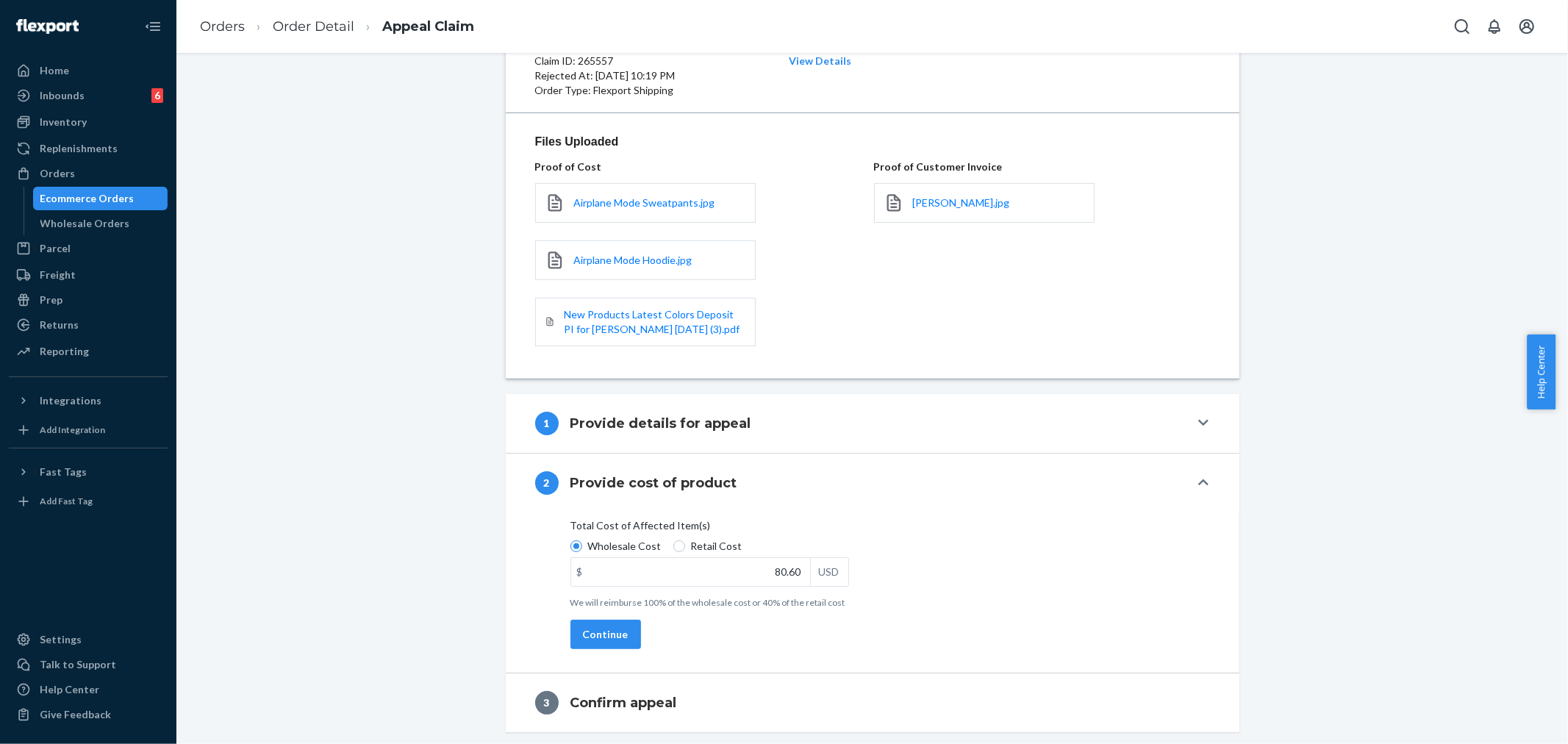
click at [593, 612] on div "Total Cost of Affected Item(s) Wholesale Cost Retail Cost $ 80.60 USD We will r…" at bounding box center [873, 569] width 604 height 101
click at [608, 616] on div "Total Cost of Affected Item(s) Wholesale Cost Retail Cost $ 80.60 USD We will r…" at bounding box center [873, 569] width 604 height 101
click at [596, 632] on button "Continue" at bounding box center [606, 635] width 71 height 30
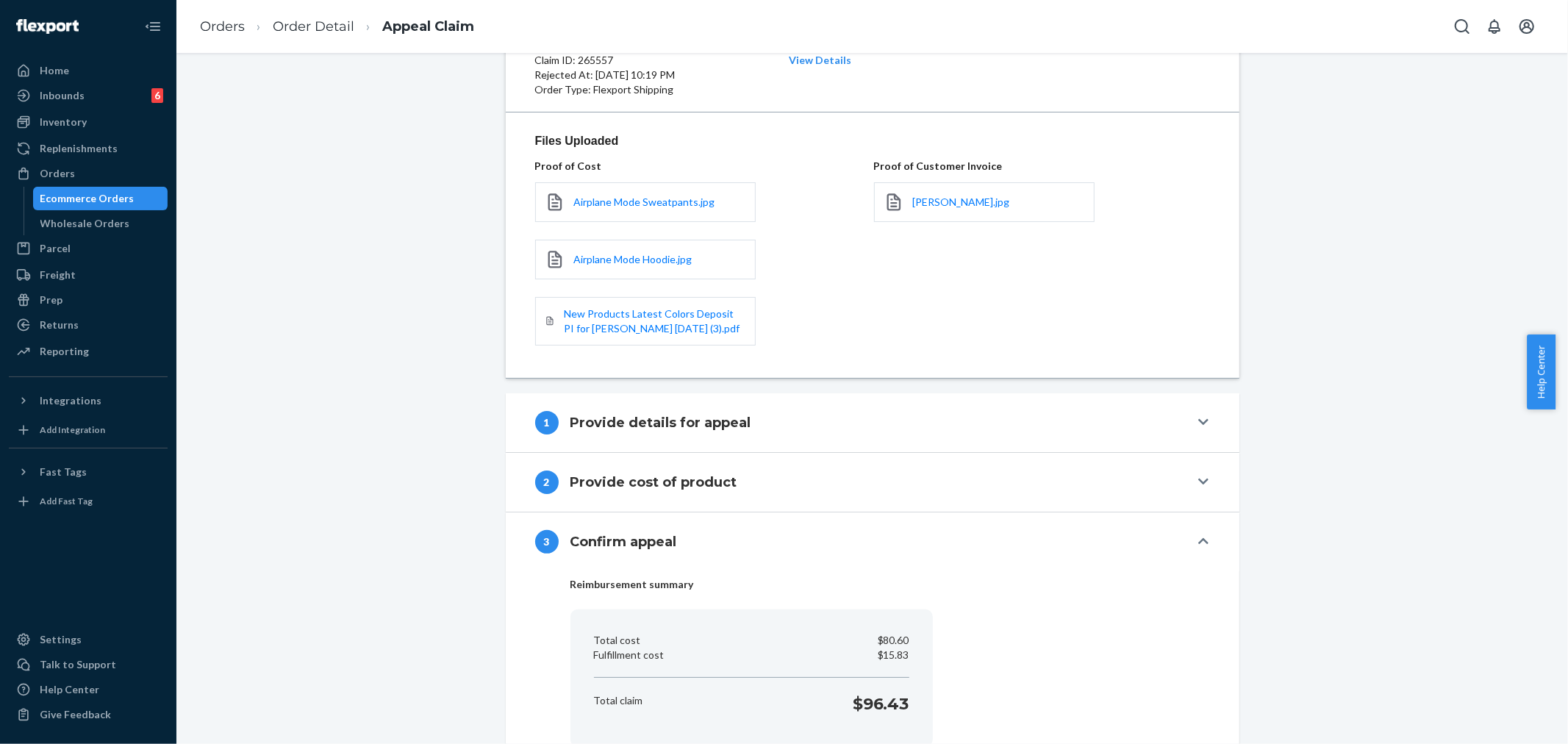
scroll to position [246, 0]
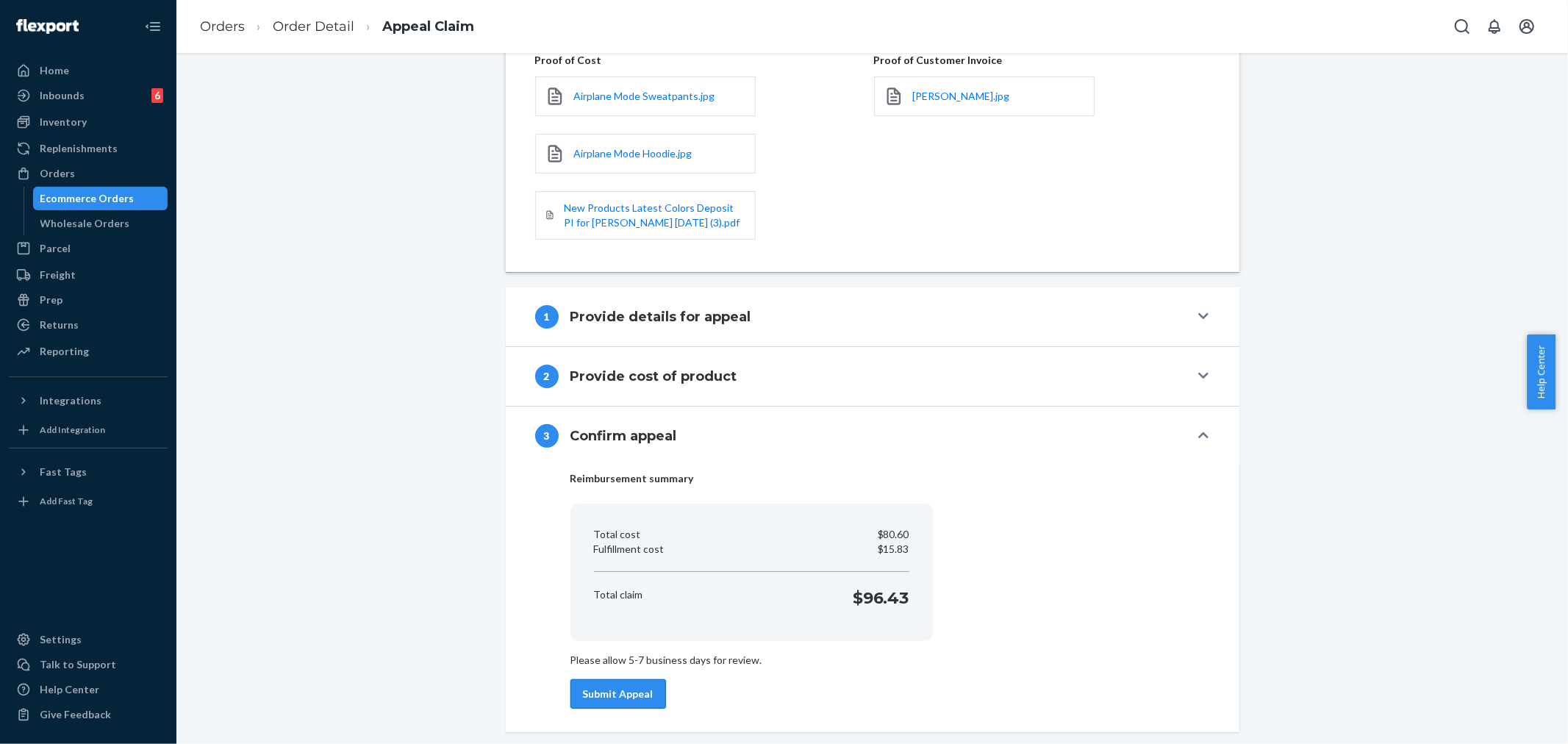
click at [619, 688] on button "Submit Appeal" at bounding box center [618, 694] width 95 height 30
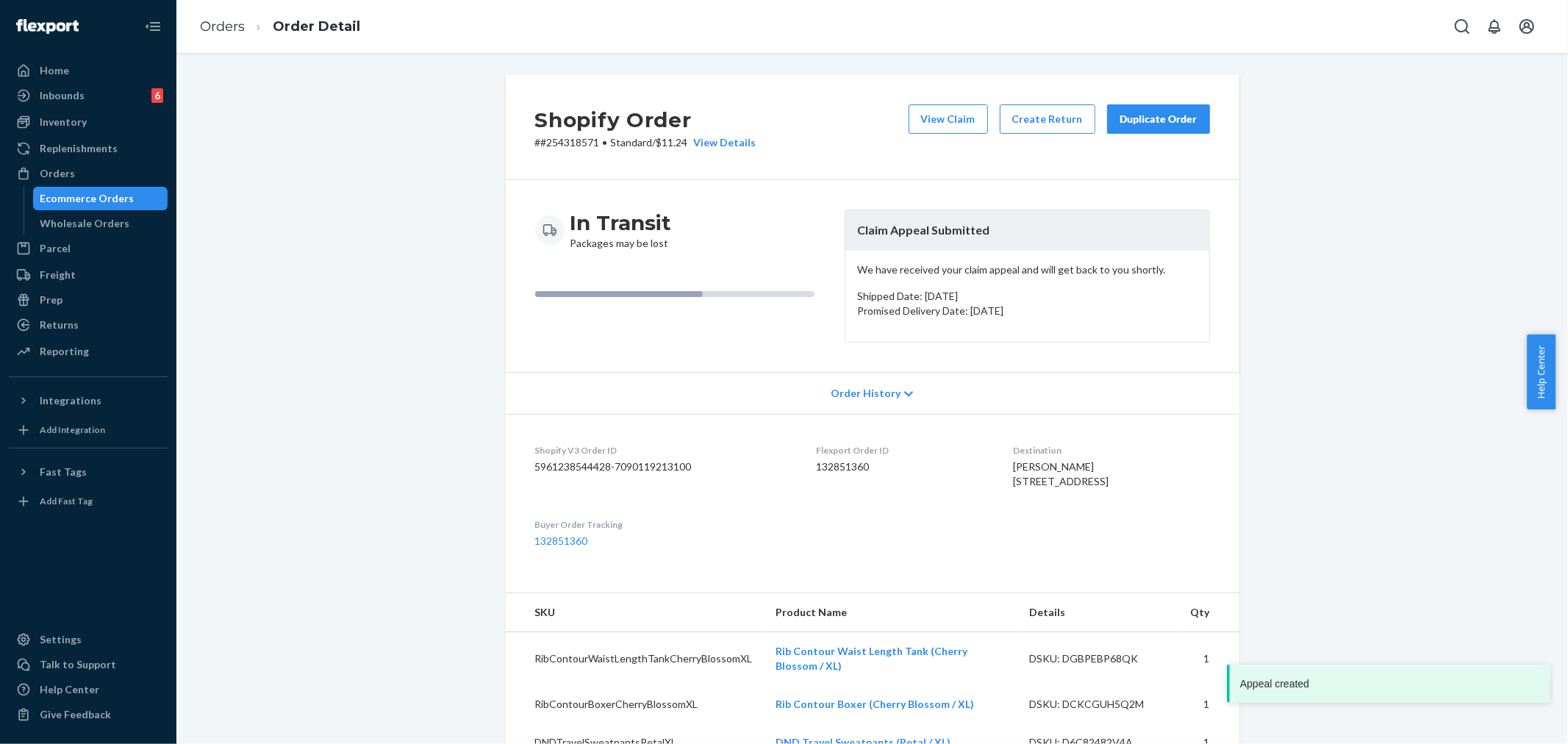
drag, startPoint x: 292, startPoint y: 289, endPoint x: 467, endPoint y: 204, distance: 194.6
click at [292, 289] on div "Shopify Order # #254318571 • Standard / $11.24 View Details View Claim Create R…" at bounding box center [873, 667] width 1370 height 1186
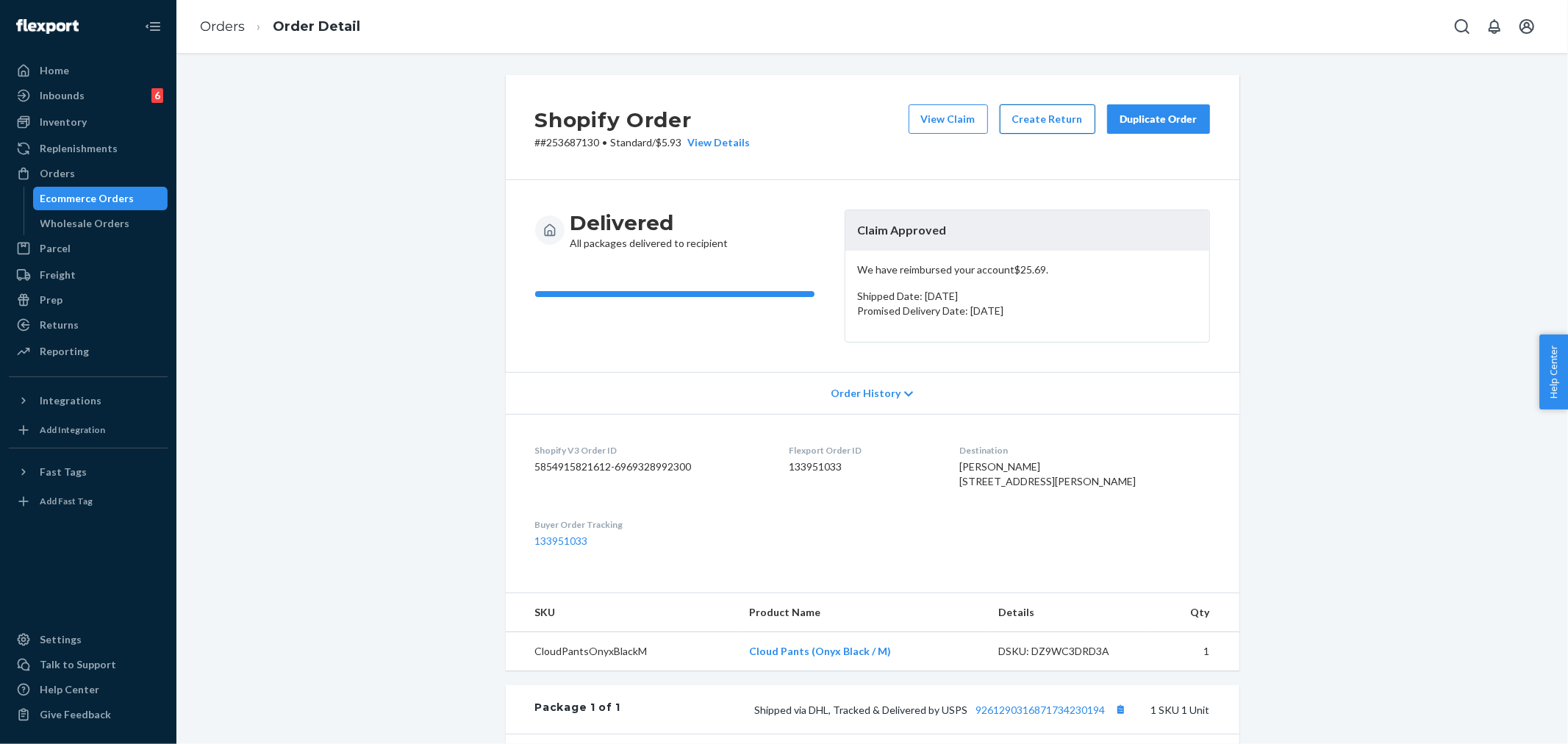
click at [1076, 122] on button "Create Return" at bounding box center [1047, 119] width 95 height 30
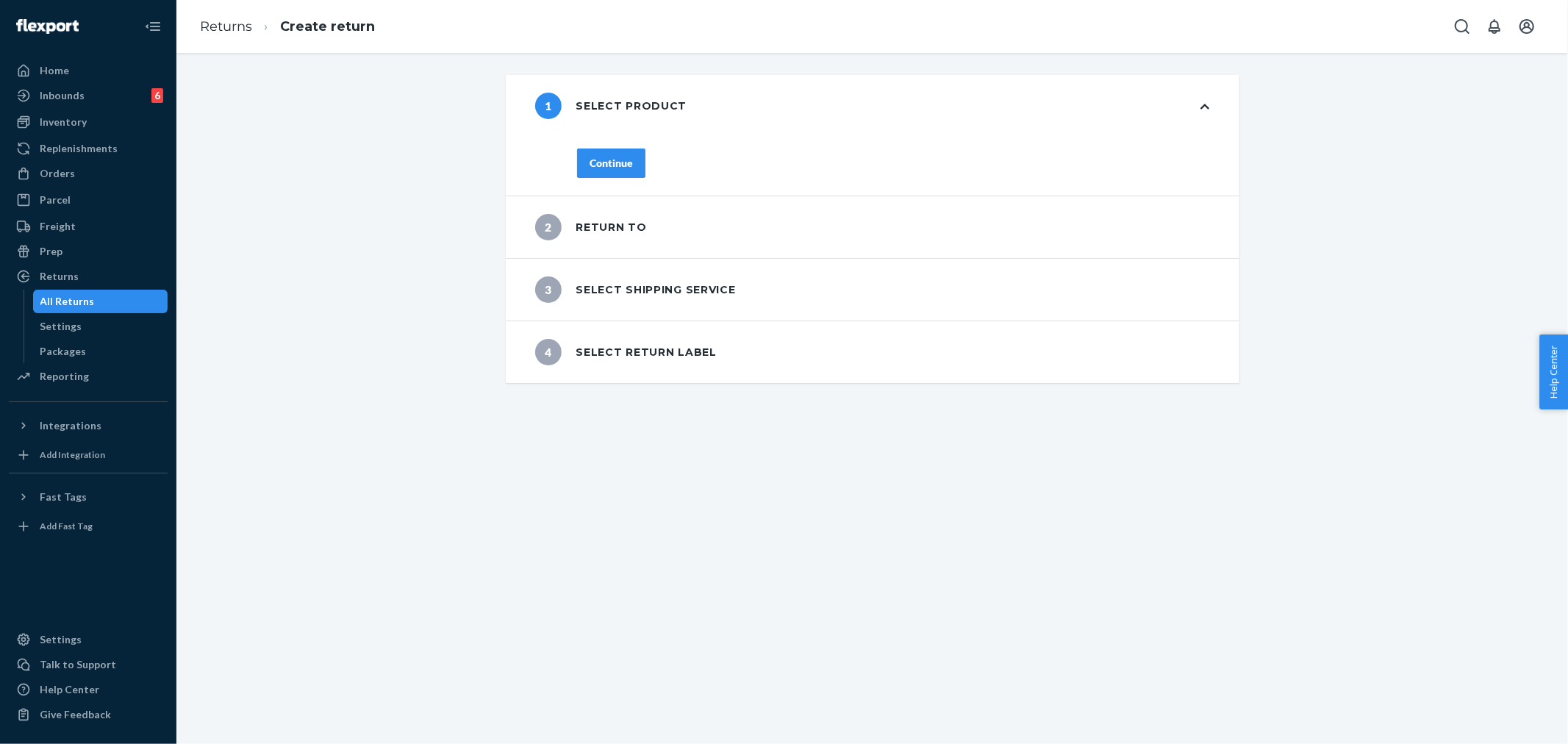
click at [622, 164] on div "Continue" at bounding box center [611, 162] width 43 height 15
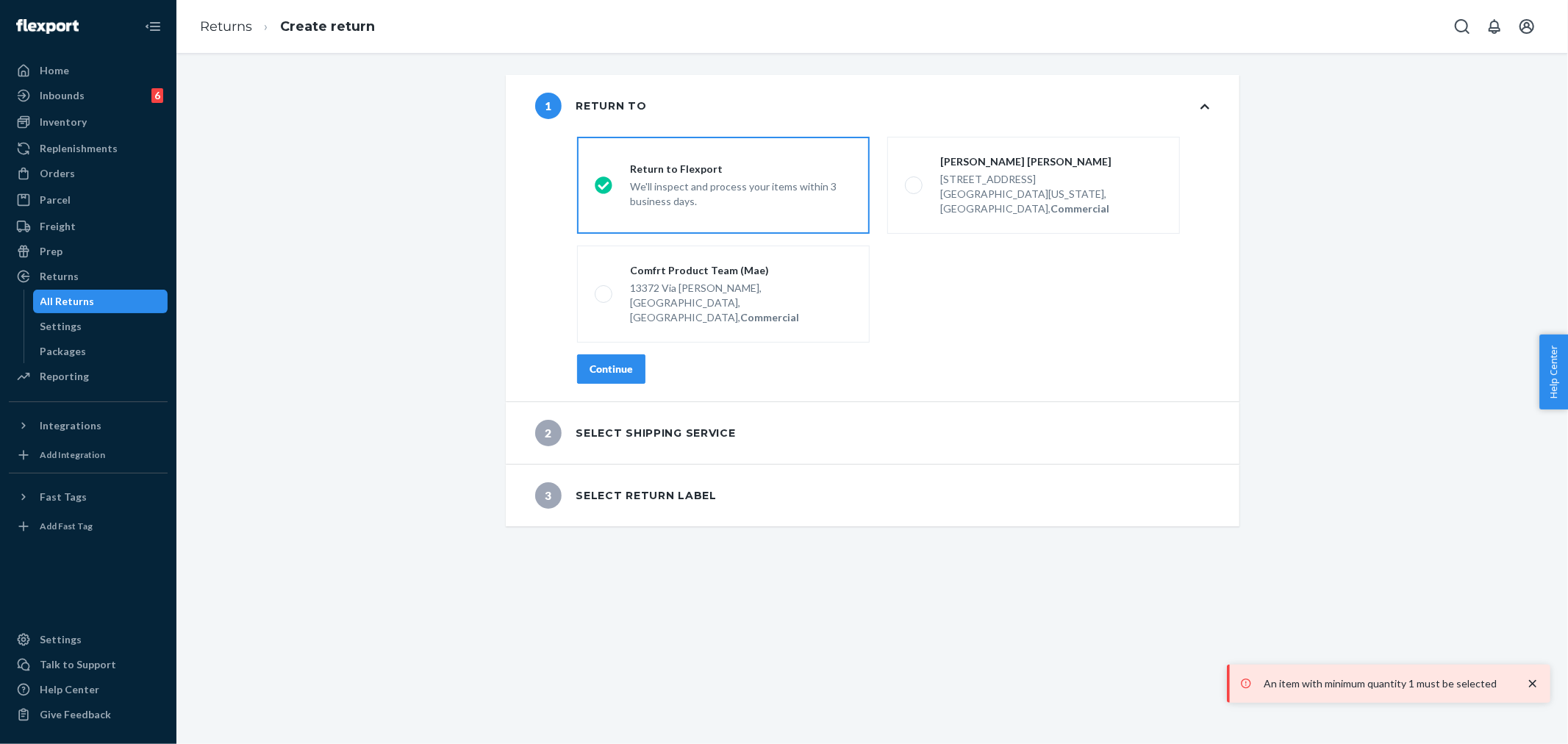
click at [622, 354] on button "Continue" at bounding box center [610, 369] width 68 height 30
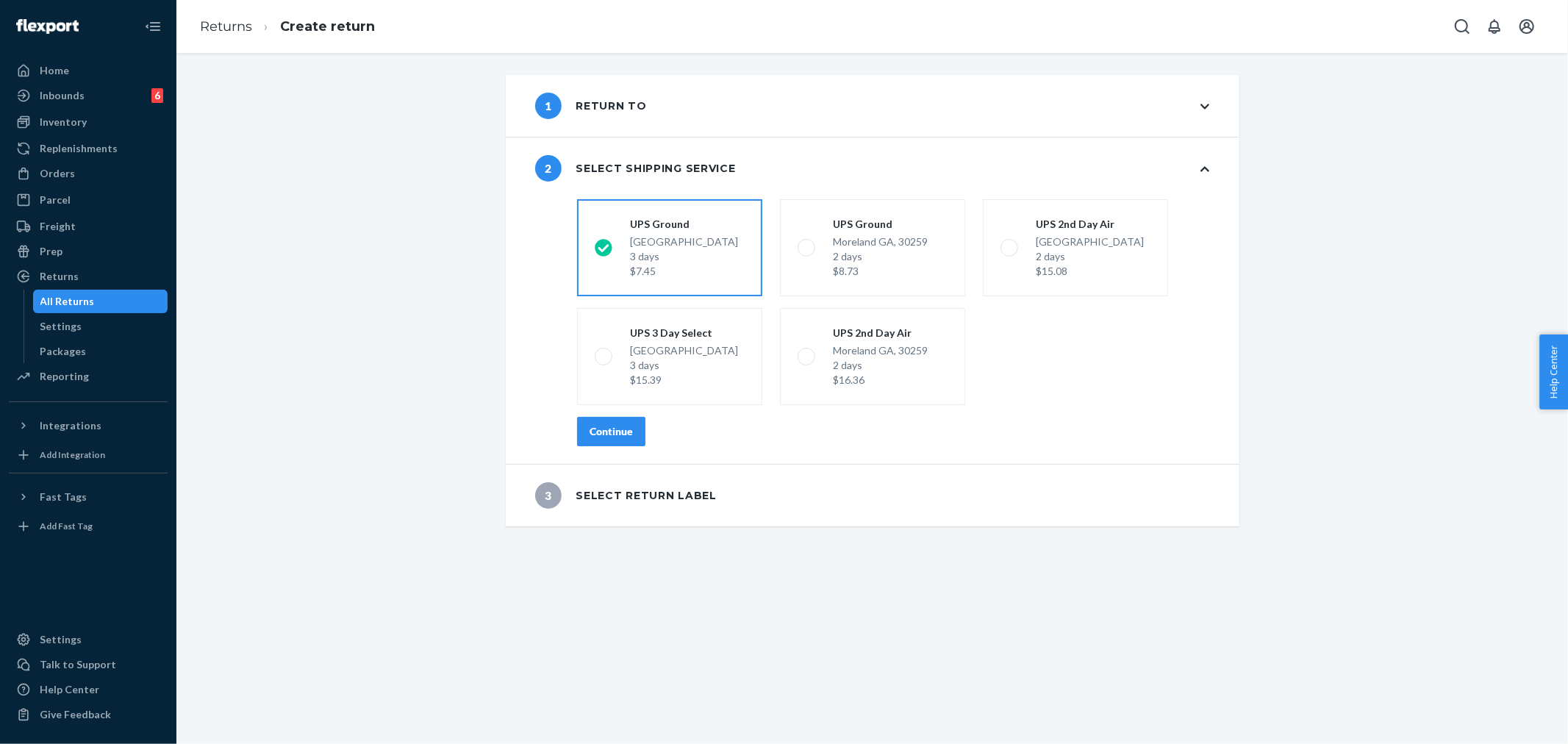
click at [625, 428] on div "Continue" at bounding box center [611, 431] width 43 height 15
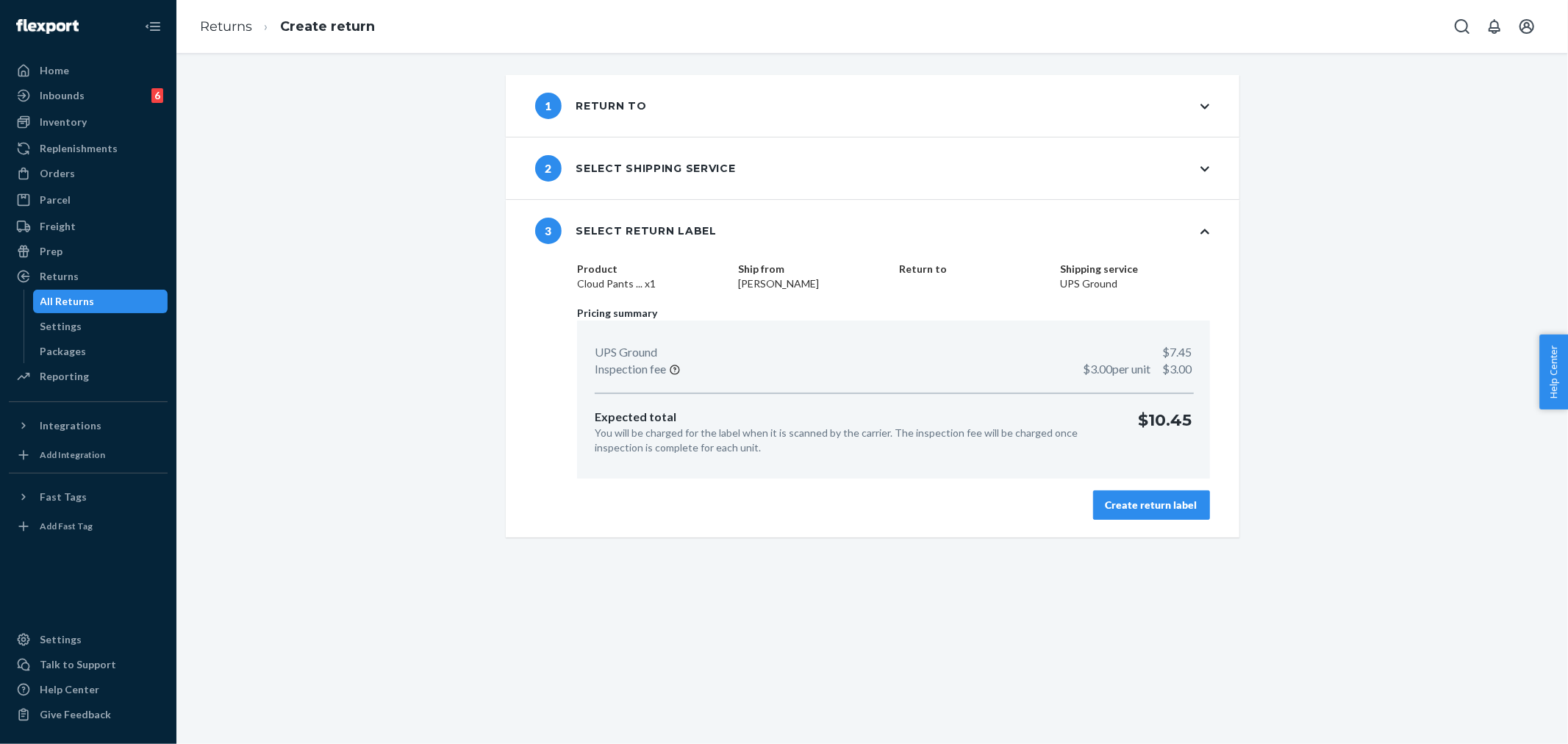
click at [1193, 501] on button "Create return label" at bounding box center [1152, 505] width 117 height 30
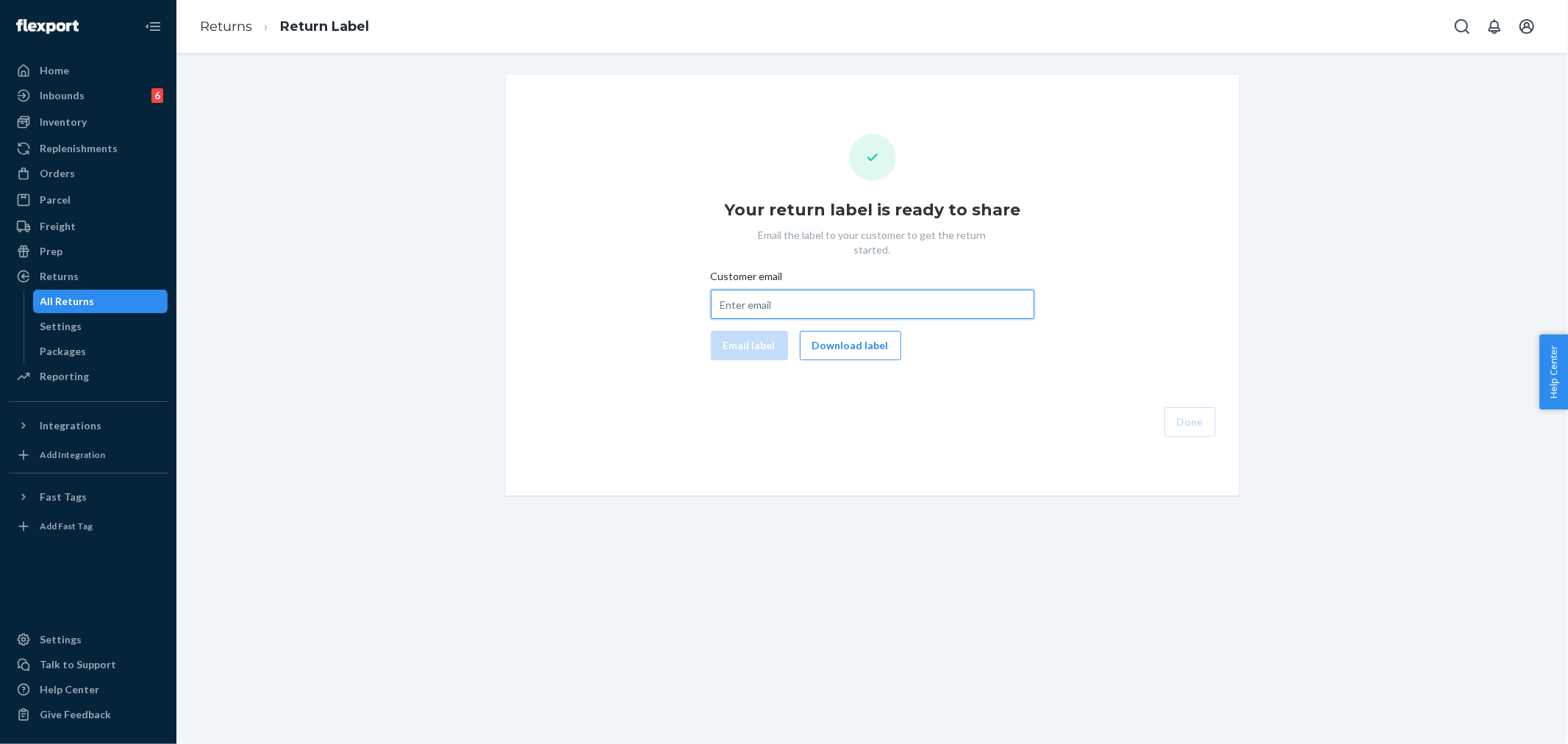
click at [777, 289] on input "Customer email" at bounding box center [872, 304] width 324 height 30
paste input "gurleyke1121@gmail.com"
type input "gurleyke1121@gmail.com"
click at [751, 337] on button "Email label" at bounding box center [749, 345] width 77 height 30
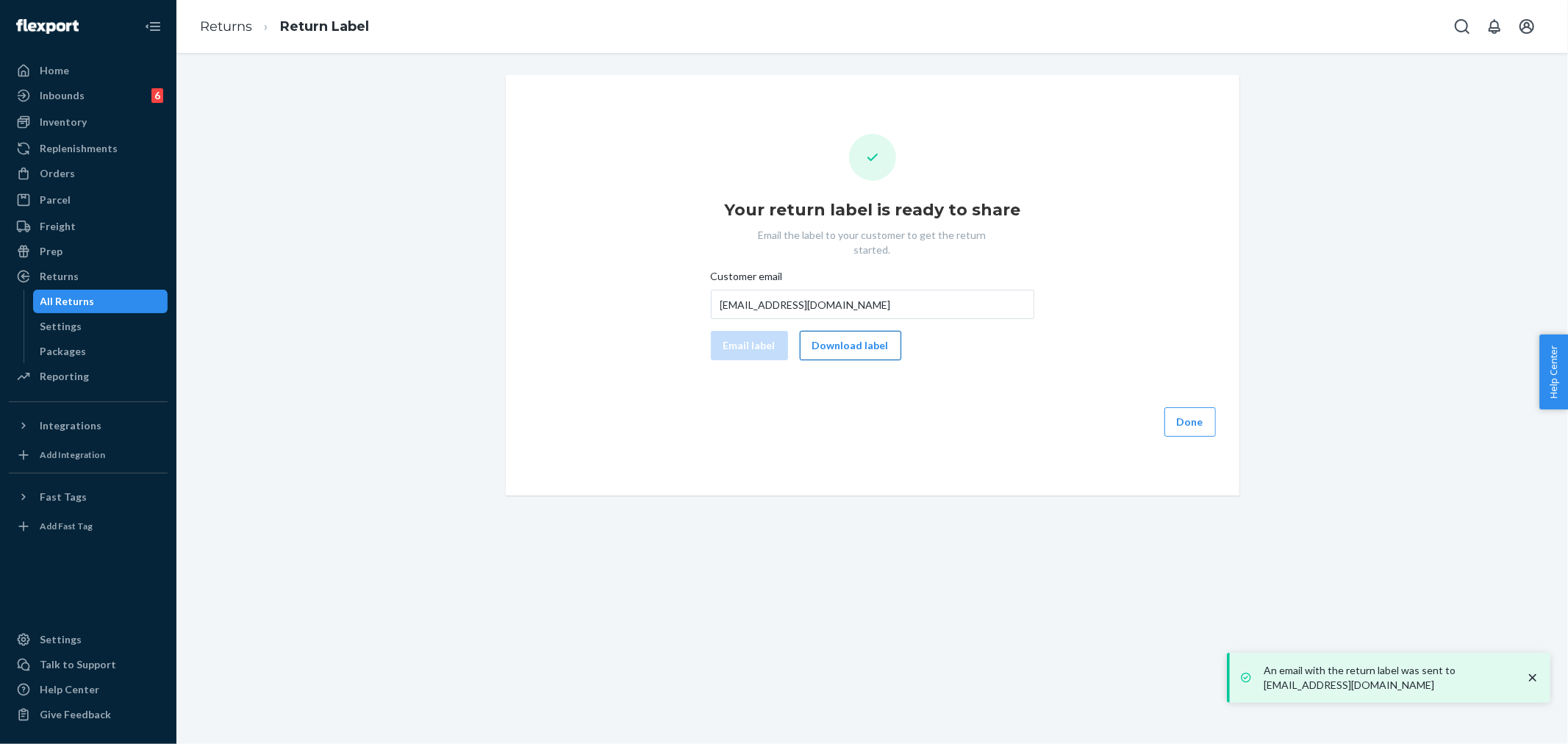
click at [856, 336] on button "Download label" at bounding box center [850, 345] width 101 height 30
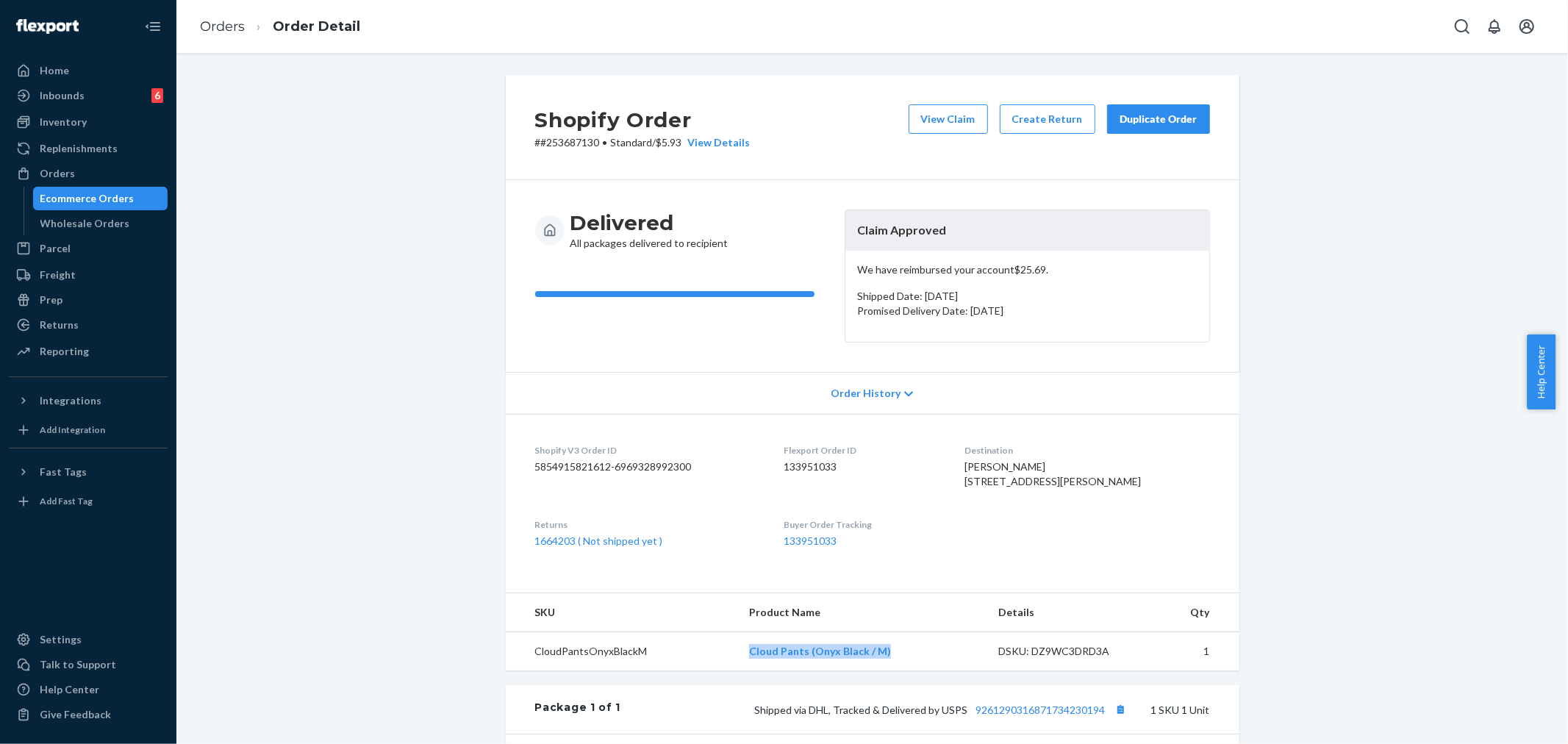
drag, startPoint x: 737, startPoint y: 680, endPoint x: 938, endPoint y: 743, distance: 210.6
click at [912, 671] on td "Cloud Pants (Onyx Black / M)" at bounding box center [861, 651] width 249 height 39
copy link "Cloud Pants (Onyx Black / M)"
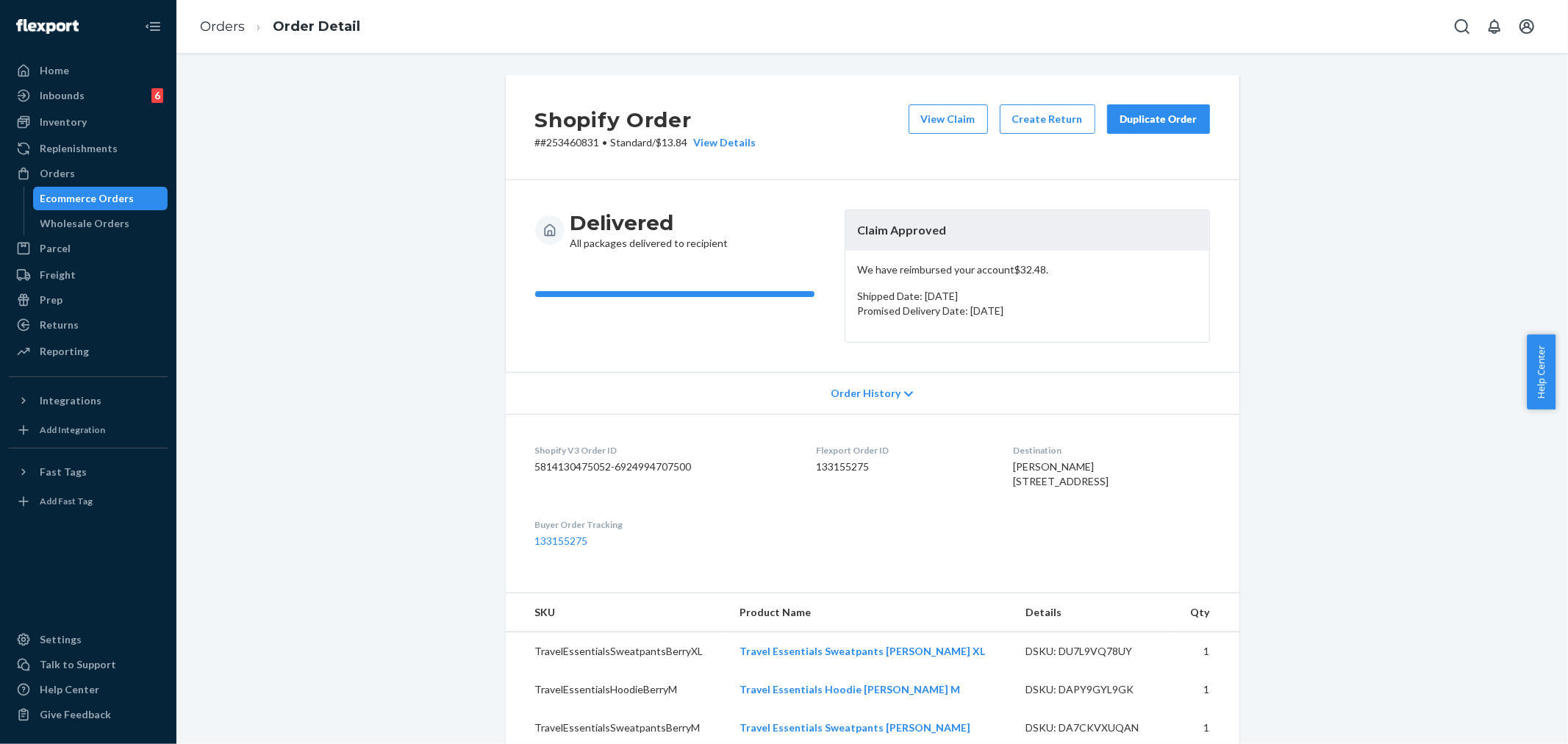
click at [1124, 126] on div "Duplicate Order" at bounding box center [1159, 119] width 78 height 15
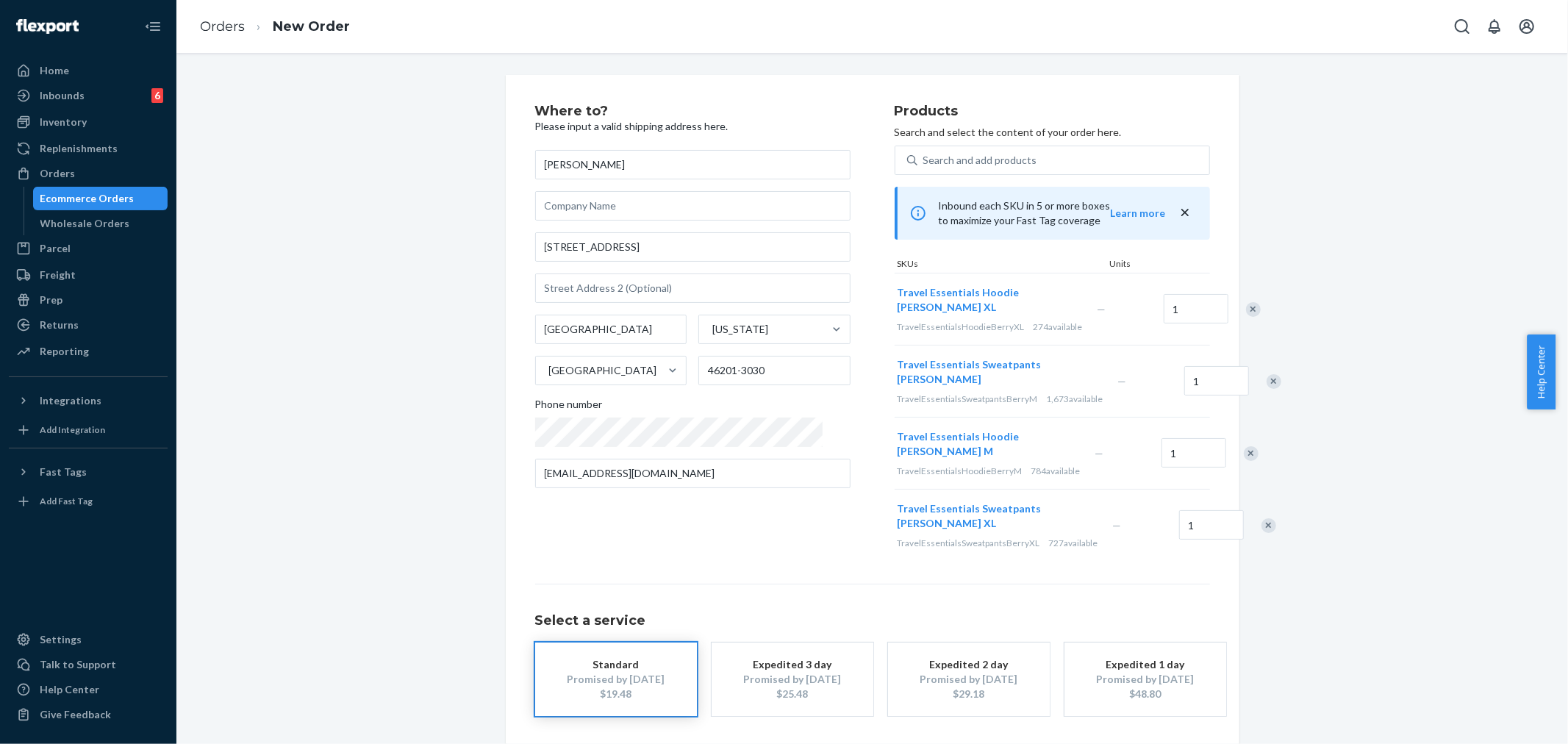
click at [1262, 533] on div "Remove Item" at bounding box center [1269, 526] width 15 height 15
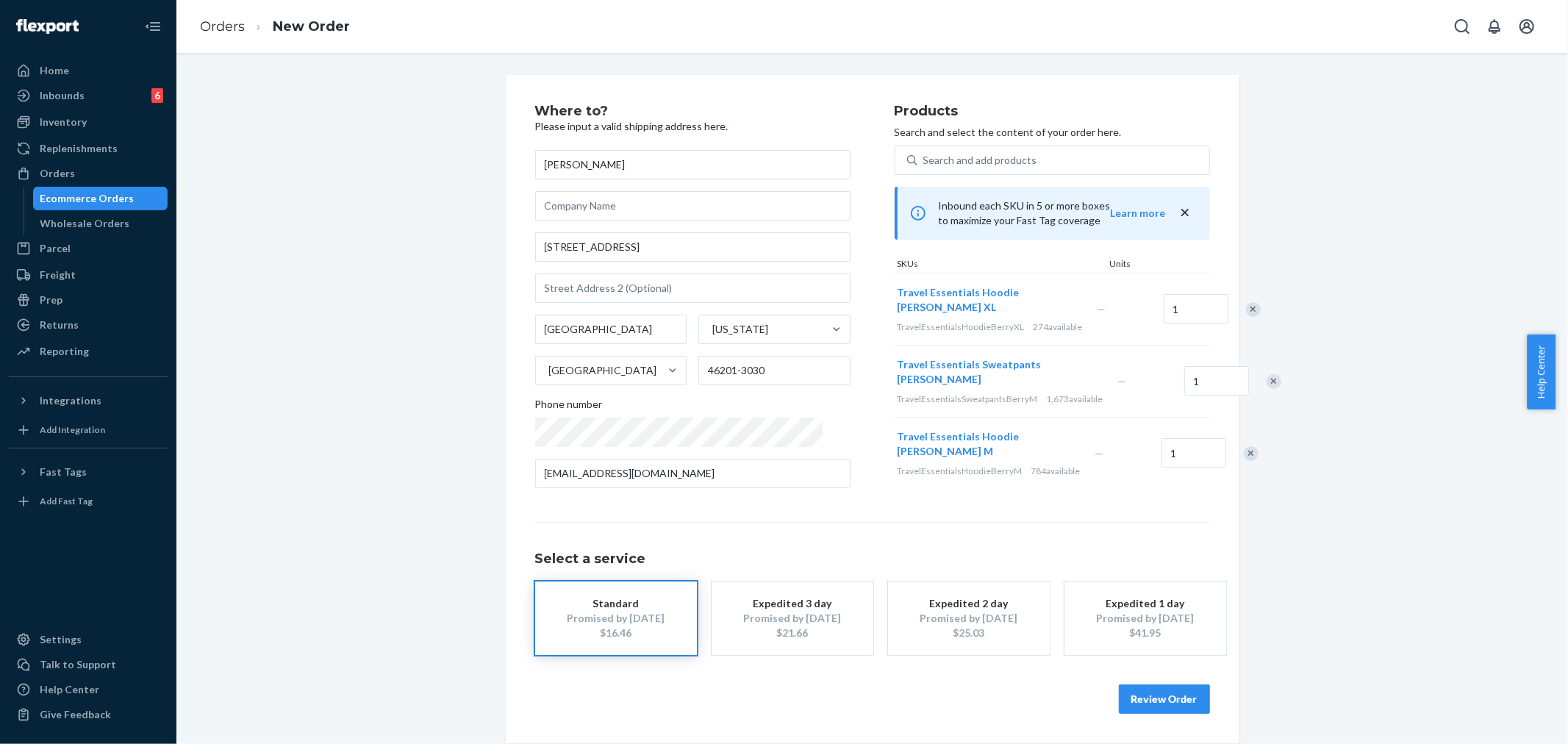
click at [1227, 295] on div at bounding box center [1245, 309] width 36 height 39
click at [1246, 306] on div "Remove Item" at bounding box center [1253, 309] width 15 height 15
click at [1175, 706] on button "Review Order" at bounding box center [1164, 700] width 92 height 30
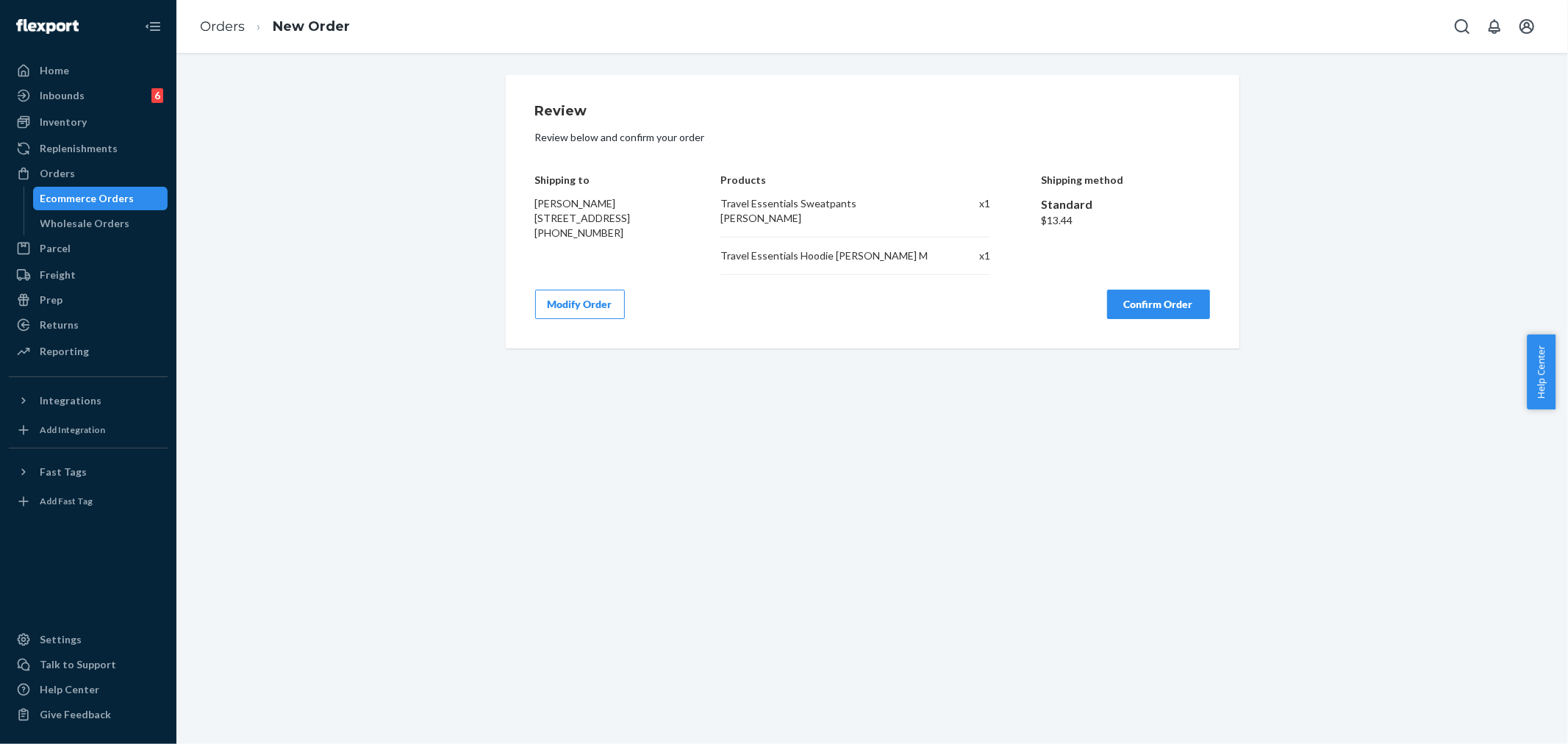
click at [1113, 289] on button "Confirm Order" at bounding box center [1159, 304] width 103 height 30
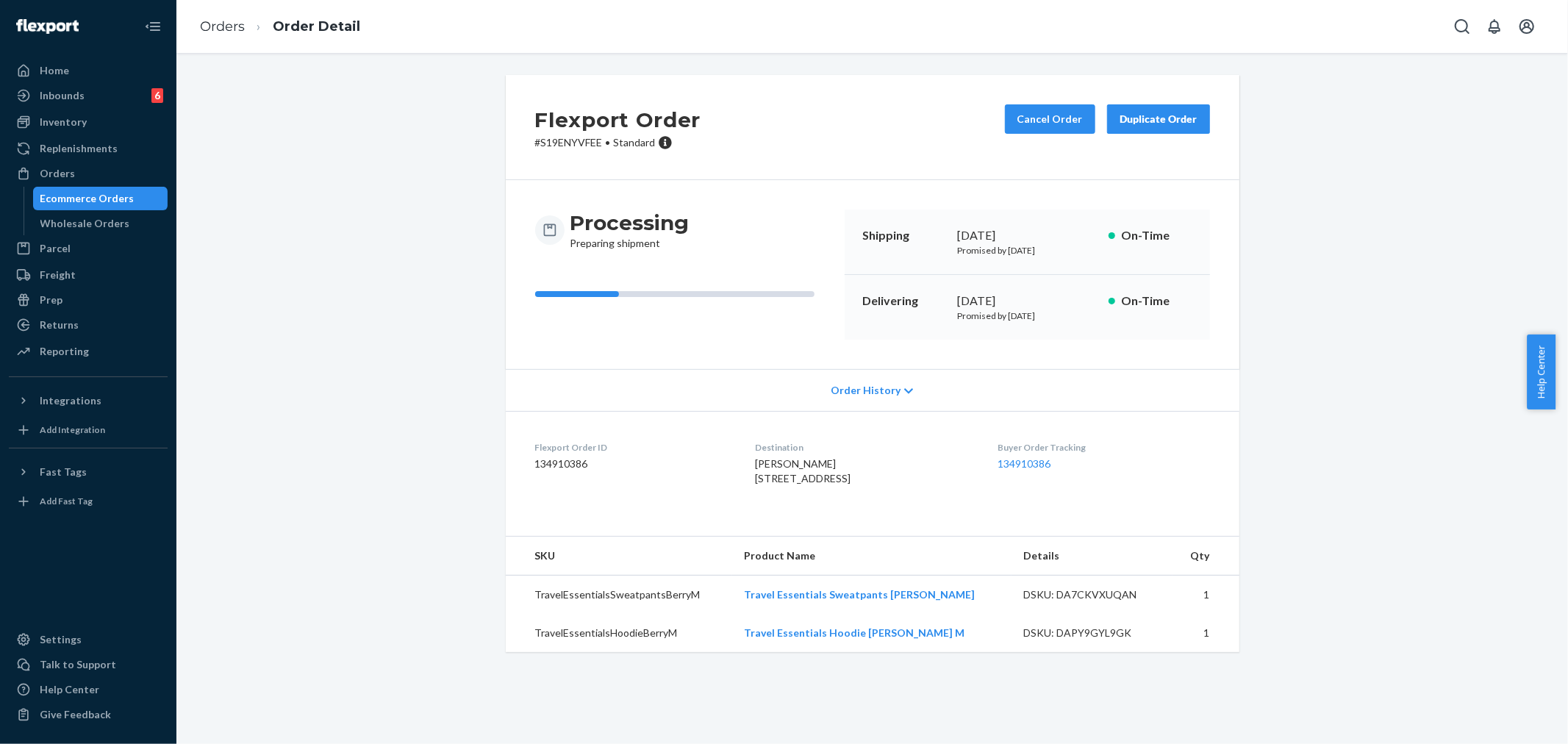
click at [554, 147] on p "# S19ENYVFEE • Standard" at bounding box center [618, 142] width 166 height 15
copy p "S19ENYVFEE"
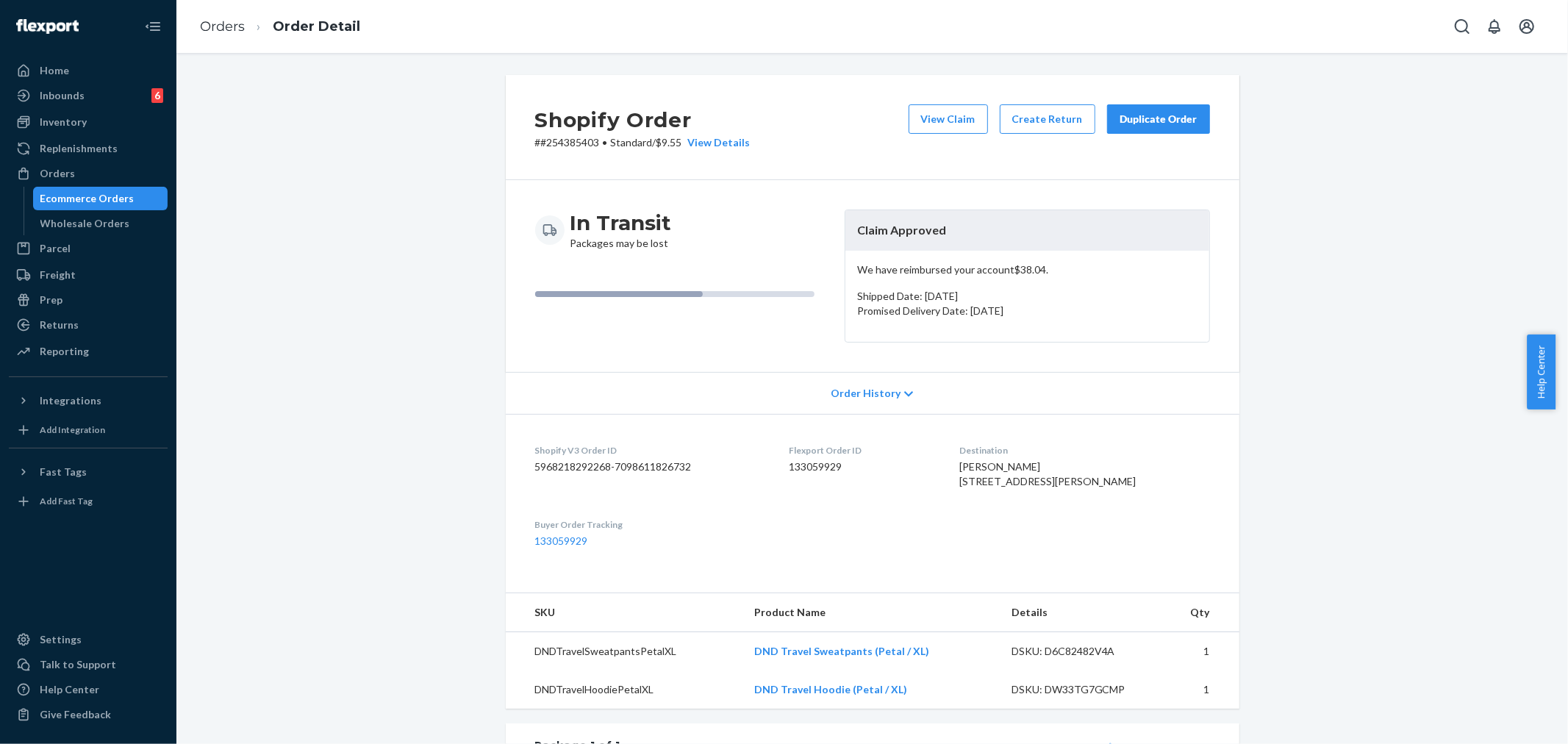
click at [567, 144] on p "# #254385403 • Standard / $9.55 View Details" at bounding box center [643, 142] width 216 height 15
copy p "254385403"
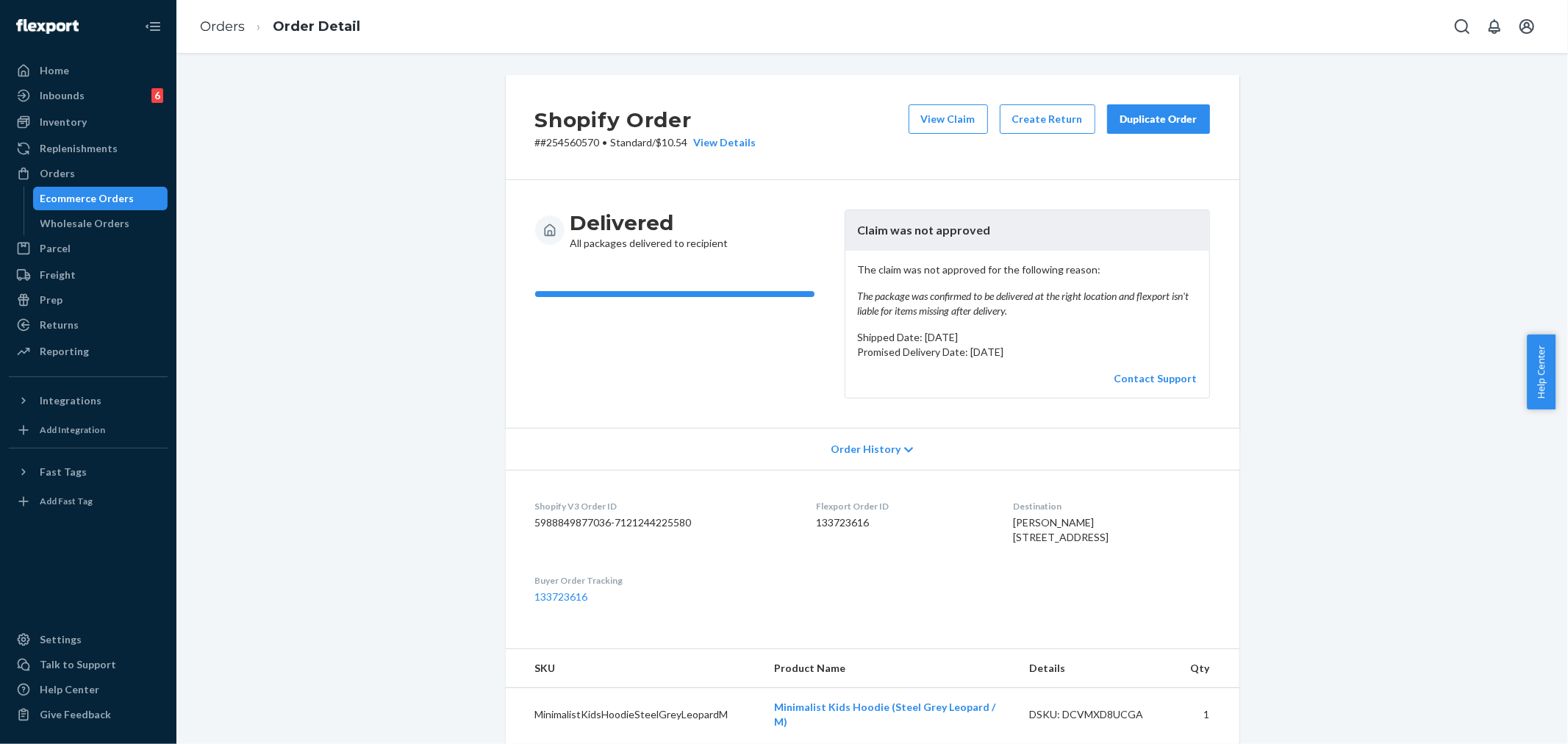
click at [559, 142] on p "# #254560570 • Standard / $10.54 View Details" at bounding box center [646, 142] width 221 height 15
copy p "254560570"
